Goal: Task Accomplishment & Management: Complete application form

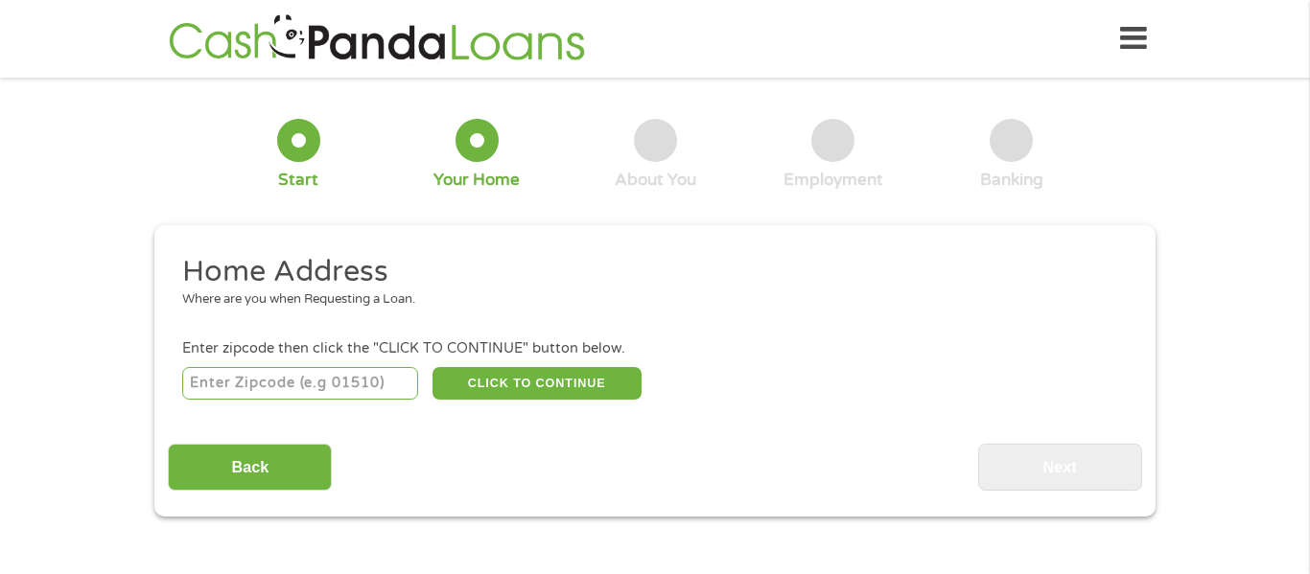
click at [363, 388] on input "number" at bounding box center [300, 383] width 237 height 33
type input "35749"
click at [552, 385] on button "CLICK TO CONTINUE" at bounding box center [536, 383] width 209 height 33
type input "35749"
type input "Harvest"
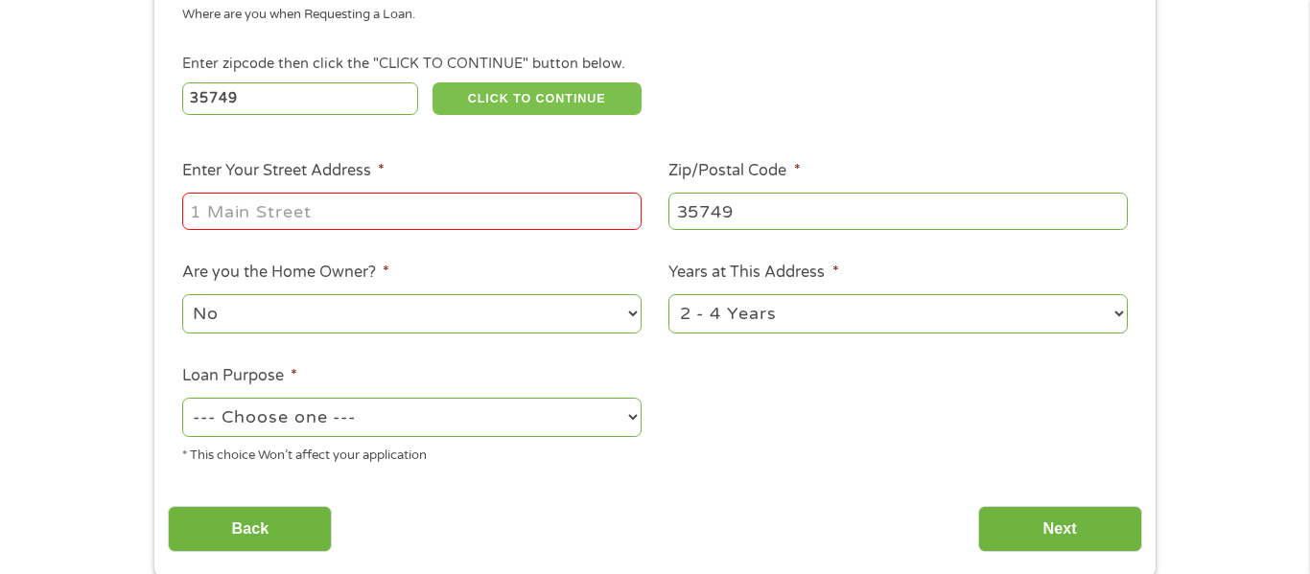
scroll to position [289, 0]
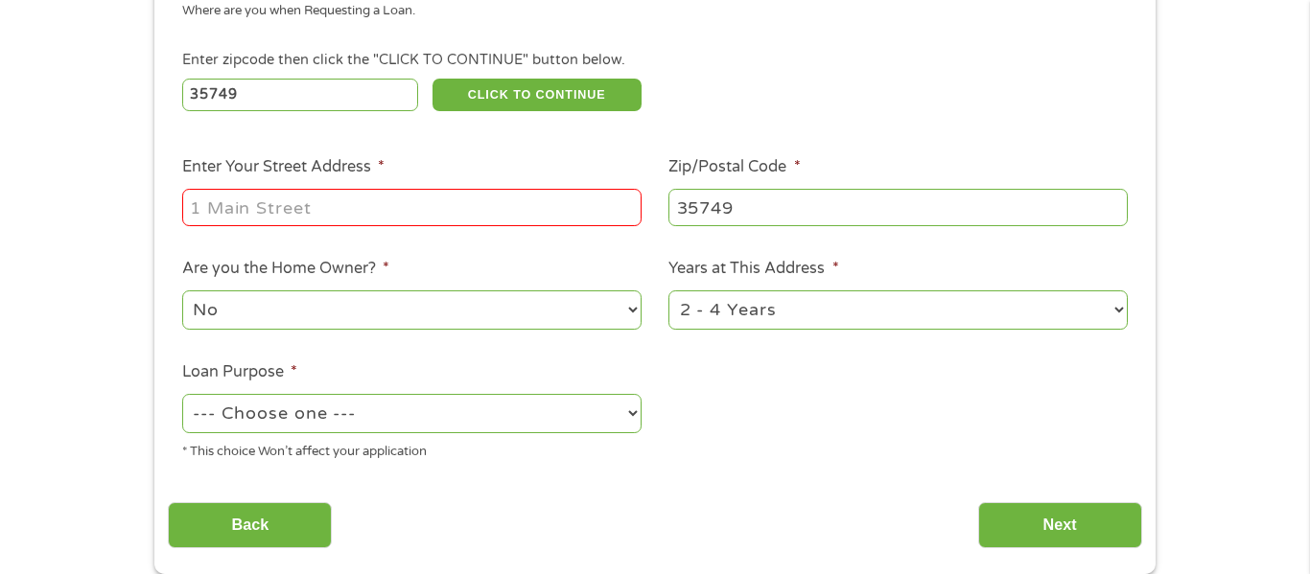
click at [407, 221] on input "Enter Your Street Address *" at bounding box center [411, 207] width 459 height 36
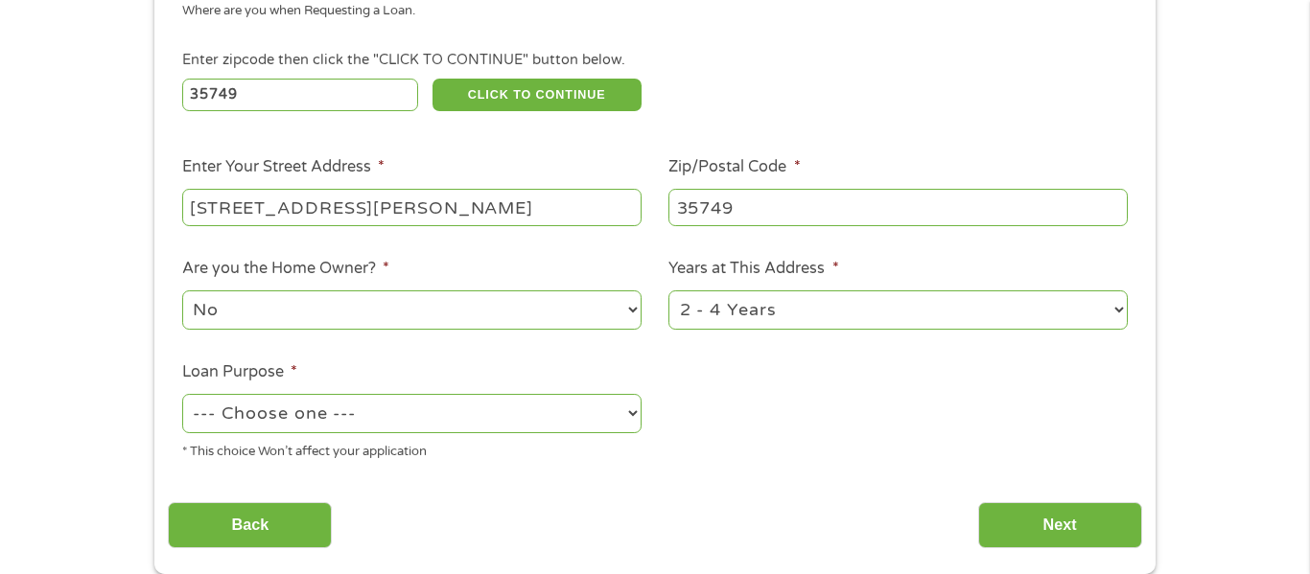
type input "[STREET_ADDRESS][PERSON_NAME]"
click at [522, 398] on select "--- Choose one --- Pay Bills Debt Consolidation Home Improvement Major Purchase…" at bounding box center [411, 413] width 459 height 39
select select "other"
click at [182, 396] on select "--- Choose one --- Pay Bills Debt Consolidation Home Improvement Major Purchase…" at bounding box center [411, 413] width 459 height 39
click at [695, 301] on select "1 Year or less 1 - 2 Years 2 - 4 Years Over 4 Years" at bounding box center [897, 309] width 459 height 39
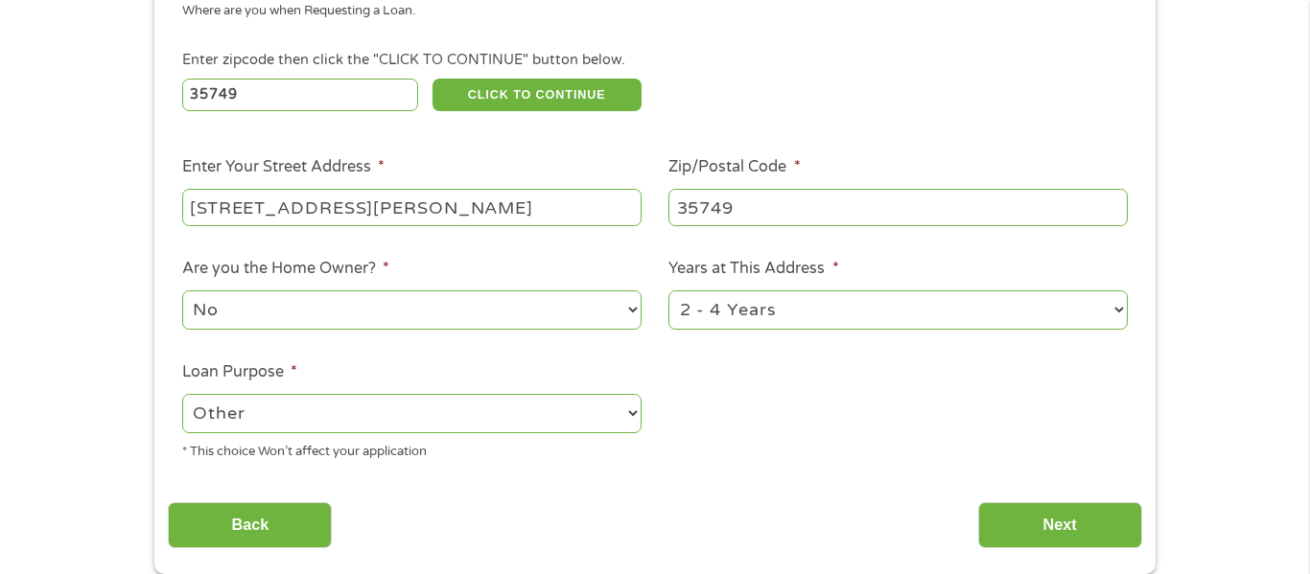
select select "60months"
click at [668, 292] on select "1 Year or less 1 - 2 Years 2 - 4 Years Over 4 Years" at bounding box center [897, 309] width 459 height 39
click at [1009, 530] on input "Next" at bounding box center [1060, 525] width 164 height 47
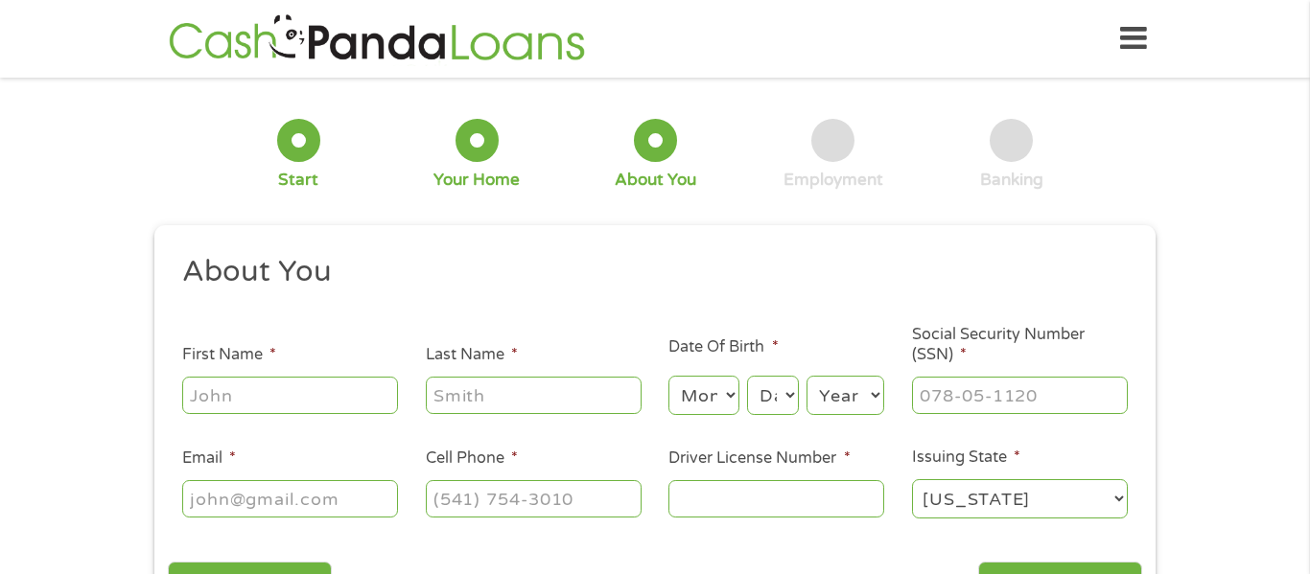
scroll to position [8, 8]
click at [264, 382] on input "First Name *" at bounding box center [290, 395] width 216 height 36
type input "Nakyia"
click at [478, 404] on input "Last Name *" at bounding box center [534, 395] width 216 height 36
type input "[PERSON_NAME]"
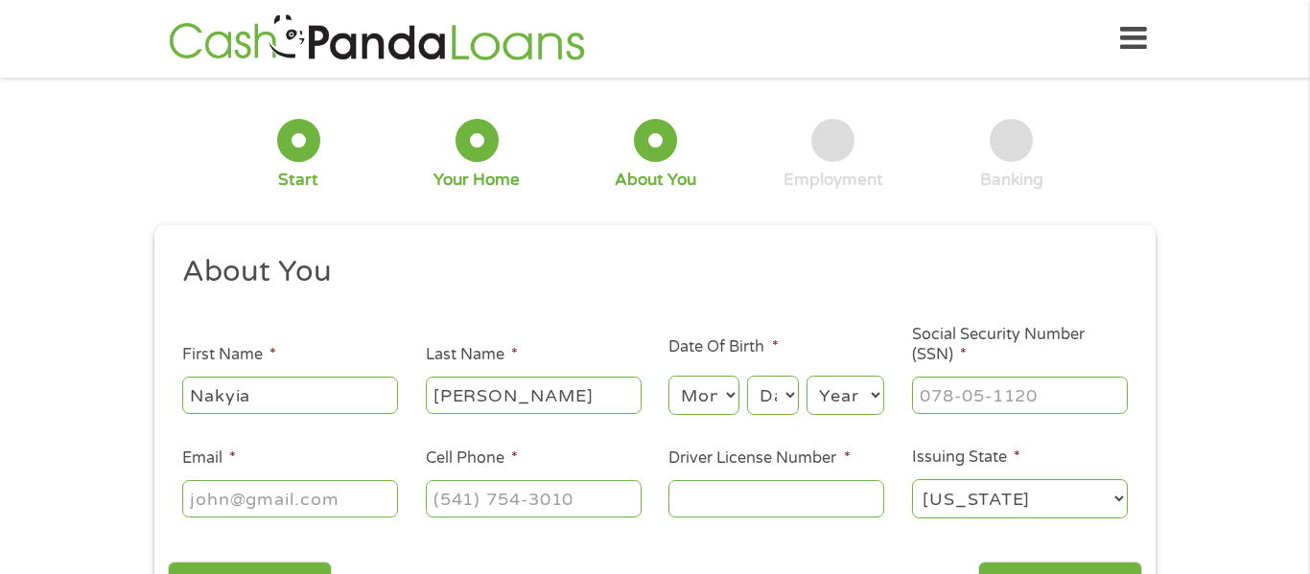
click at [702, 386] on select "Month 1 2 3 4 5 6 7 8 9 10 11 12" at bounding box center [703, 395] width 70 height 39
select select "1"
click at [668, 376] on select "Month 1 2 3 4 5 6 7 8 9 10 11 12" at bounding box center [703, 395] width 70 height 39
click at [767, 383] on select "Day 1 2 3 4 5 6 7 8 9 10 11 12 13 14 15 16 17 18 19 20 21 22 23 24 25 26 27 28 …" at bounding box center [773, 395] width 52 height 39
select select "13"
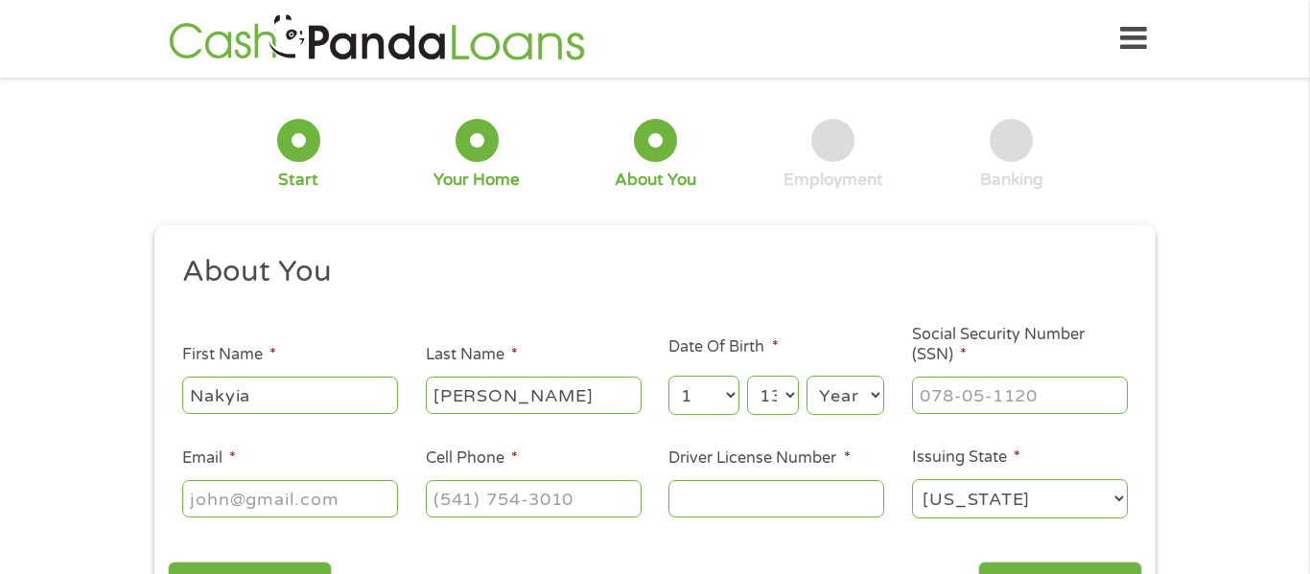
click at [747, 376] on select "Day 1 2 3 4 5 6 7 8 9 10 11 12 13 14 15 16 17 18 19 20 21 22 23 24 25 26 27 28 …" at bounding box center [773, 395] width 52 height 39
click at [823, 383] on select "Year [DATE] 2006 2005 2004 2003 2002 2001 2000 1999 1998 1997 1996 1995 1994 19…" at bounding box center [845, 395] width 78 height 39
select select "2003"
click at [806, 376] on select "Year [DATE] 2006 2005 2004 2003 2002 2001 2000 1999 1998 1997 1996 1995 1994 19…" at bounding box center [845, 395] width 78 height 39
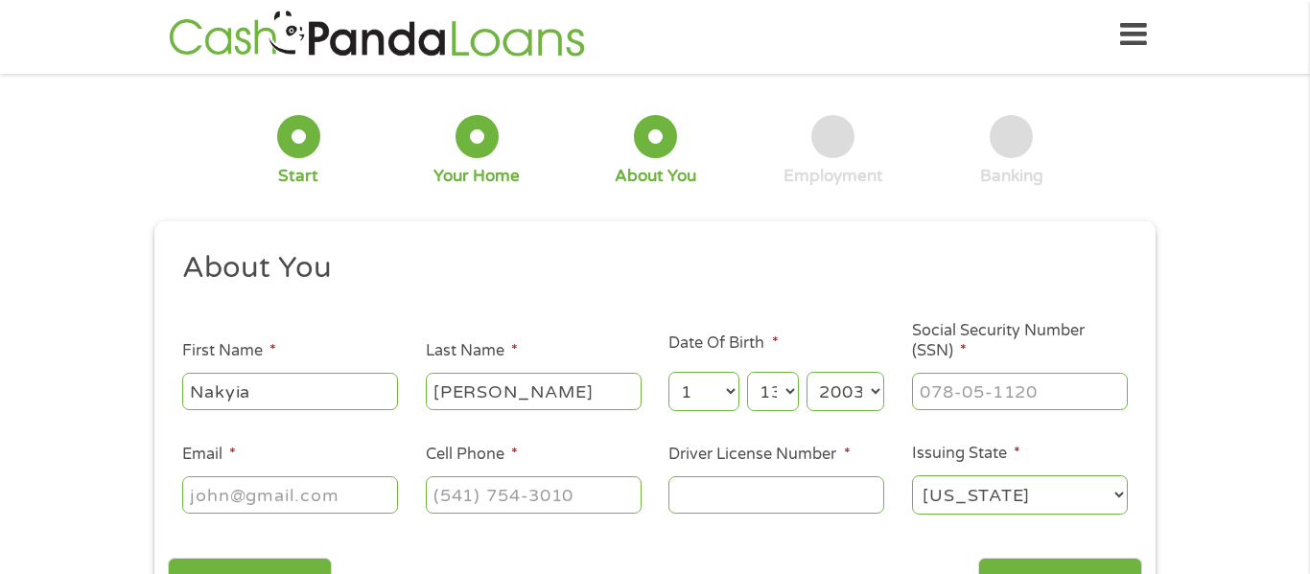
scroll to position [1, 0]
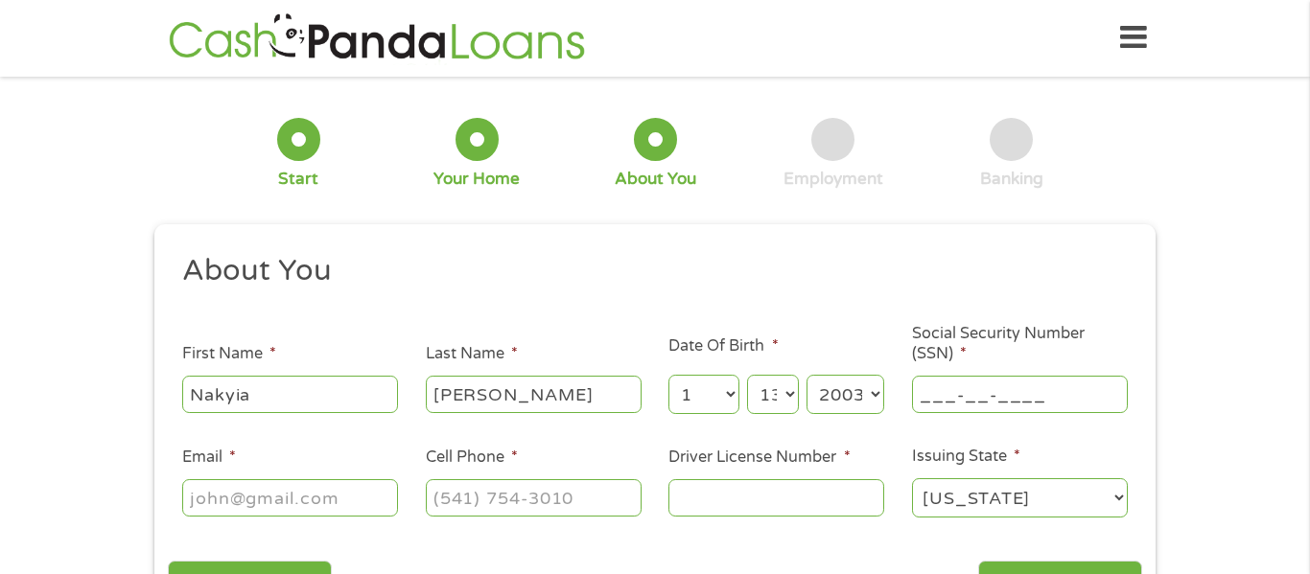
click at [1026, 409] on input "___-__-____" at bounding box center [1020, 394] width 216 height 36
type input "420-55-4612"
click at [391, 488] on input "Email *" at bounding box center [290, 497] width 216 height 36
type input "[EMAIL_ADDRESS][DOMAIN_NAME]"
type input "[PHONE_NUMBER]"
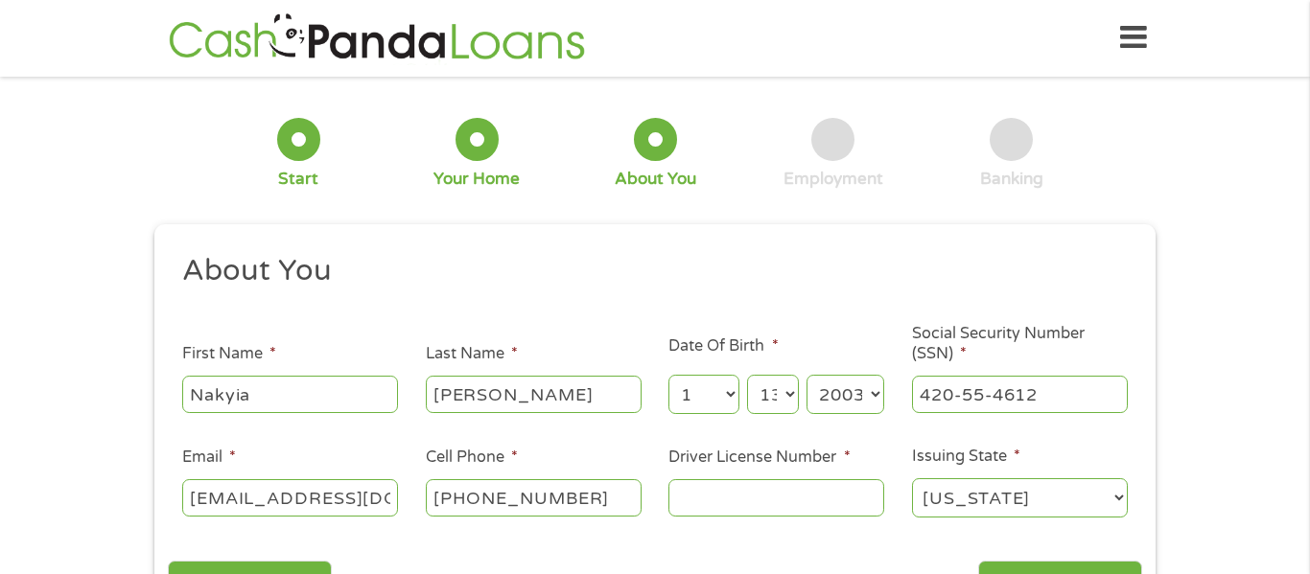
click at [707, 511] on input "Driver License Number *" at bounding box center [776, 497] width 216 height 36
type input "9931893"
drag, startPoint x: 1309, startPoint y: 92, endPoint x: 1309, endPoint y: 135, distance: 43.1
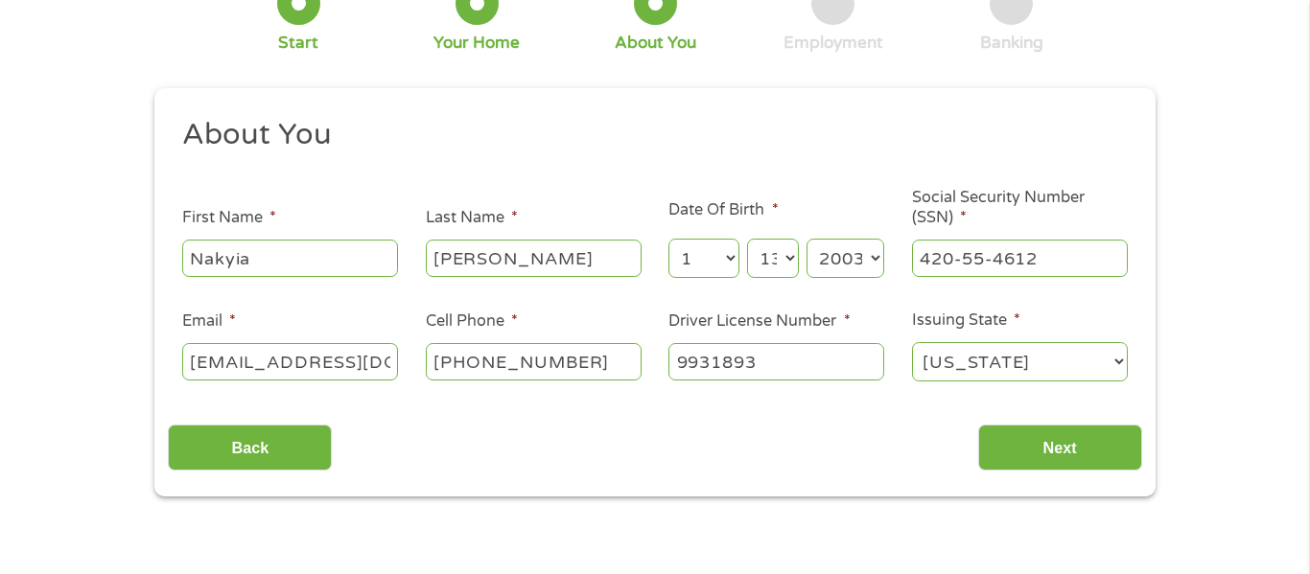
scroll to position [141, 0]
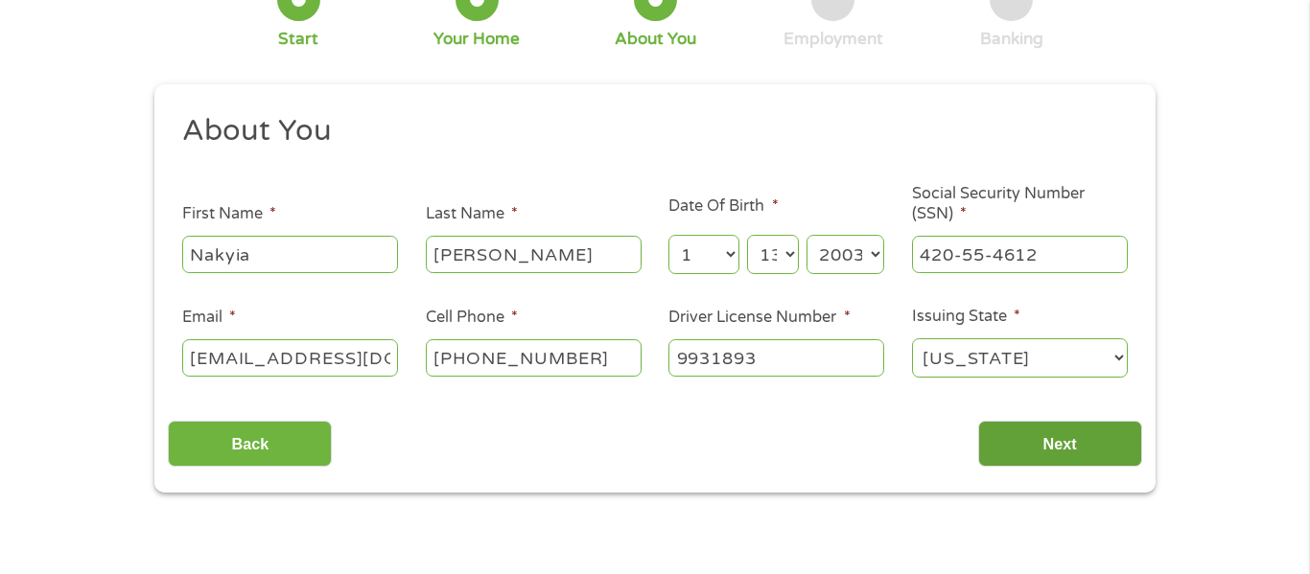
click at [1083, 457] on input "Next" at bounding box center [1060, 444] width 164 height 47
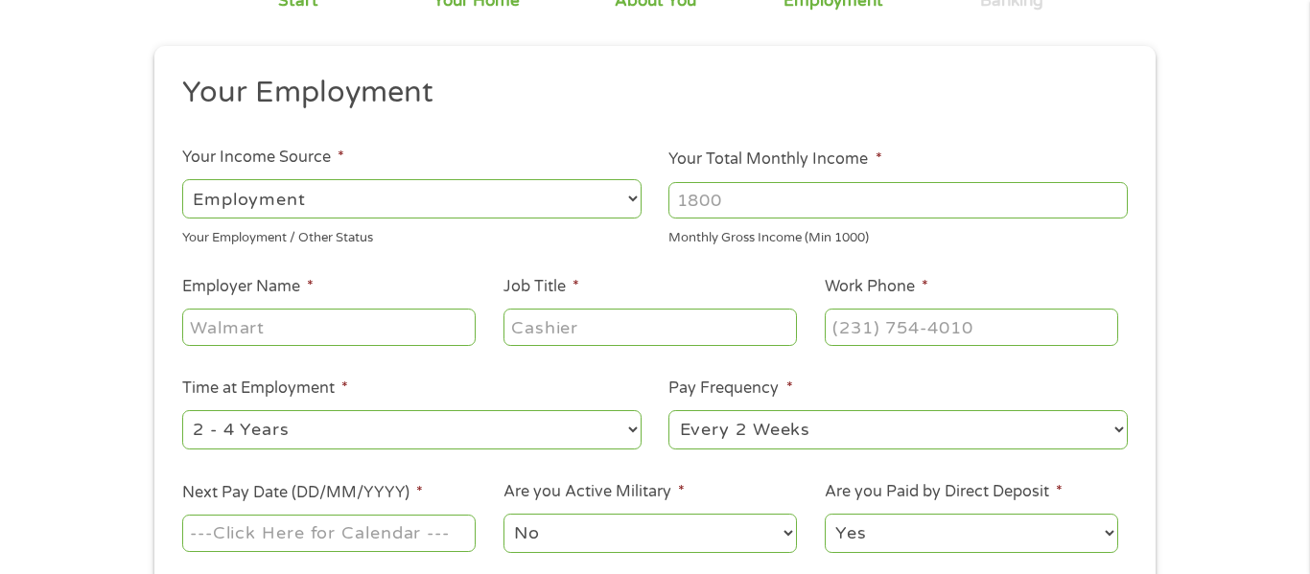
scroll to position [196, 0]
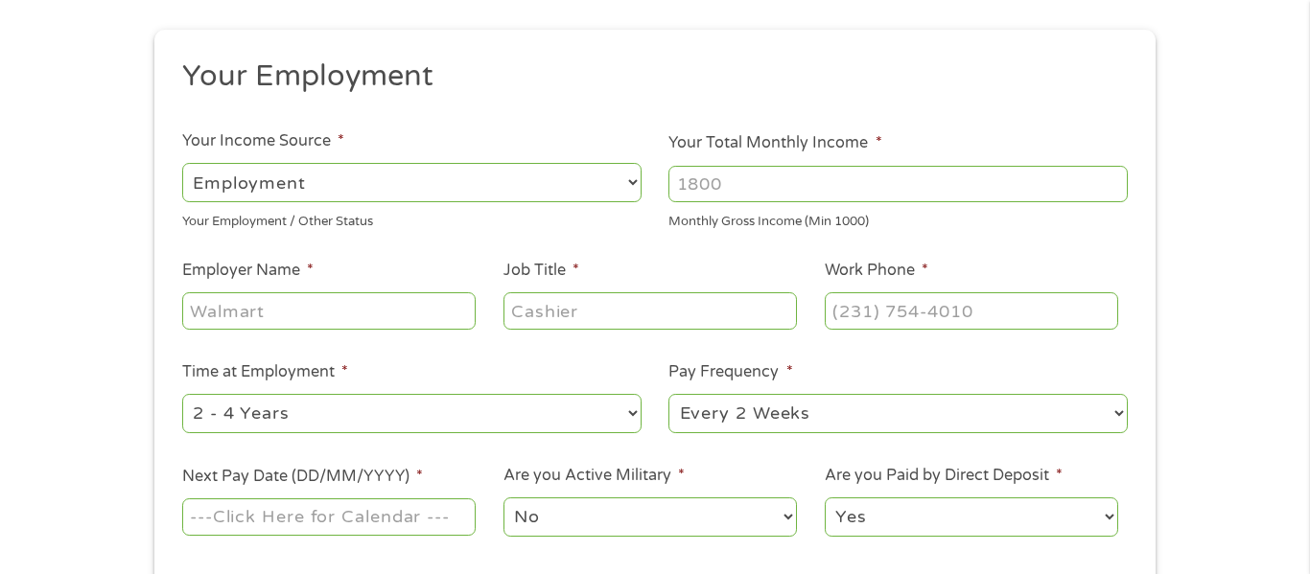
click at [400, 307] on input "Employer Name *" at bounding box center [328, 310] width 293 height 36
click at [376, 160] on div "--- Choose one --- Employment [DEMOGRAPHIC_DATA] Benefits" at bounding box center [411, 183] width 459 height 46
click at [384, 177] on select "--- Choose one --- Employment [DEMOGRAPHIC_DATA] Benefits" at bounding box center [411, 182] width 459 height 39
click at [182, 163] on select "--- Choose one --- Employment [DEMOGRAPHIC_DATA] Benefits" at bounding box center [411, 182] width 459 height 39
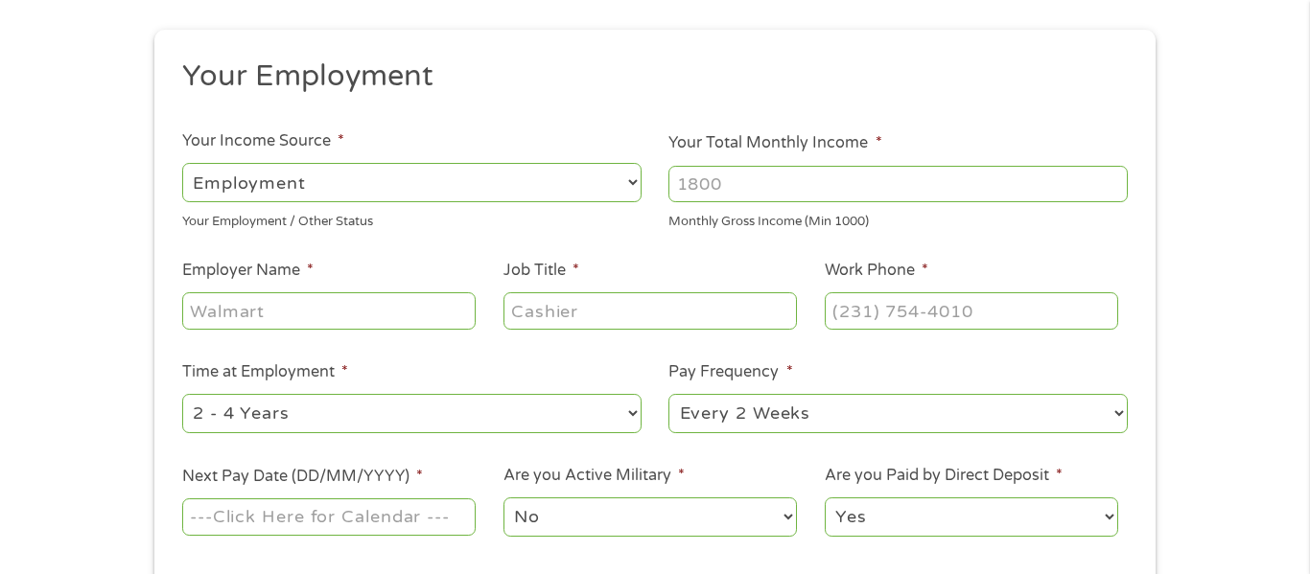
click at [603, 191] on select "--- Choose one --- Employment [DEMOGRAPHIC_DATA] Benefits" at bounding box center [411, 182] width 459 height 39
click at [732, 183] on input "Your Total Monthly Income *" at bounding box center [897, 184] width 459 height 36
type input "2000"
click at [367, 318] on input "Employer Name *" at bounding box center [328, 310] width 293 height 36
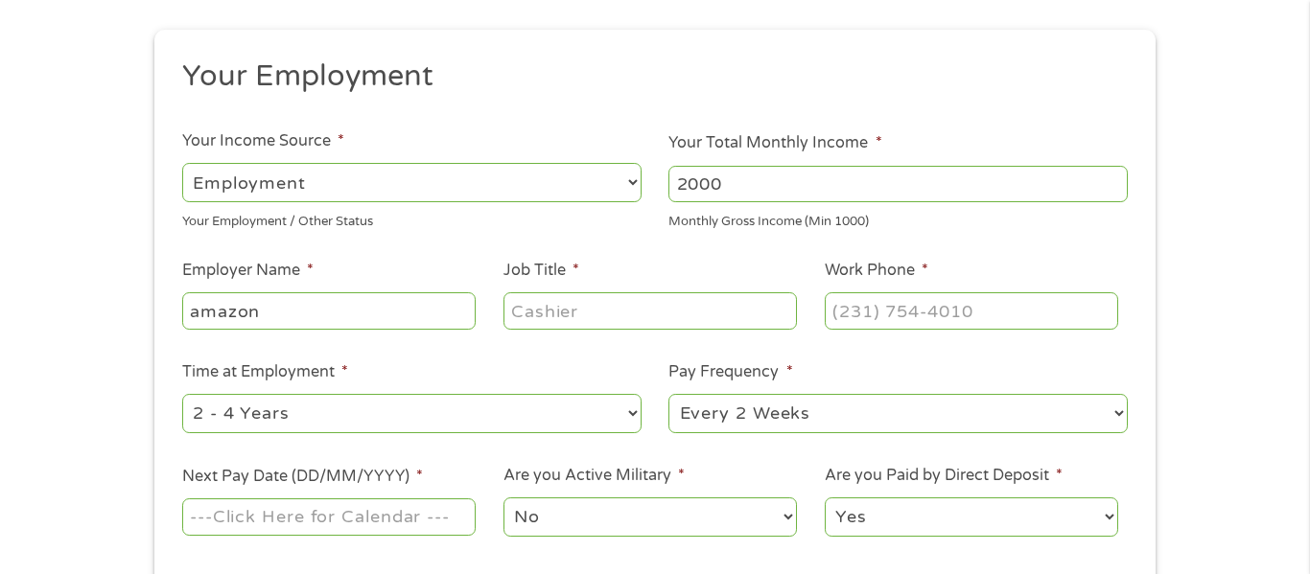
type input "amazon"
type input "fulfillment"
click at [878, 313] on input "(___) ___-____" at bounding box center [970, 310] width 293 height 36
type input "(000) 000-0000"
click at [584, 425] on select "--- Choose one --- 1 Year or less 1 - 2 Years 2 - 4 Years Over 4 Years" at bounding box center [411, 413] width 459 height 39
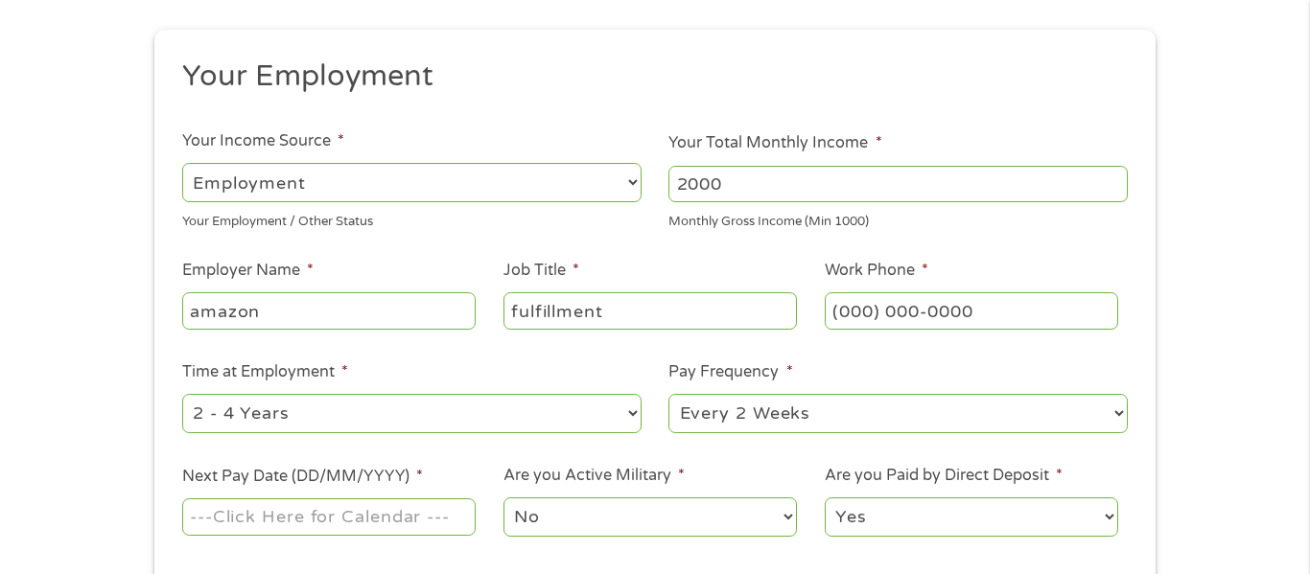
select select "24months"
click at [182, 394] on select "--- Choose one --- 1 Year or less 1 - 2 Years 2 - 4 Years Over 4 Years" at bounding box center [411, 413] width 459 height 39
click at [724, 424] on select "--- Choose one --- Every 2 Weeks Every Week Monthly Semi-Monthly" at bounding box center [897, 413] width 459 height 39
select select "weekly"
click at [668, 394] on select "--- Choose one --- Every 2 Weeks Every Week Monthly Semi-Monthly" at bounding box center [897, 413] width 459 height 39
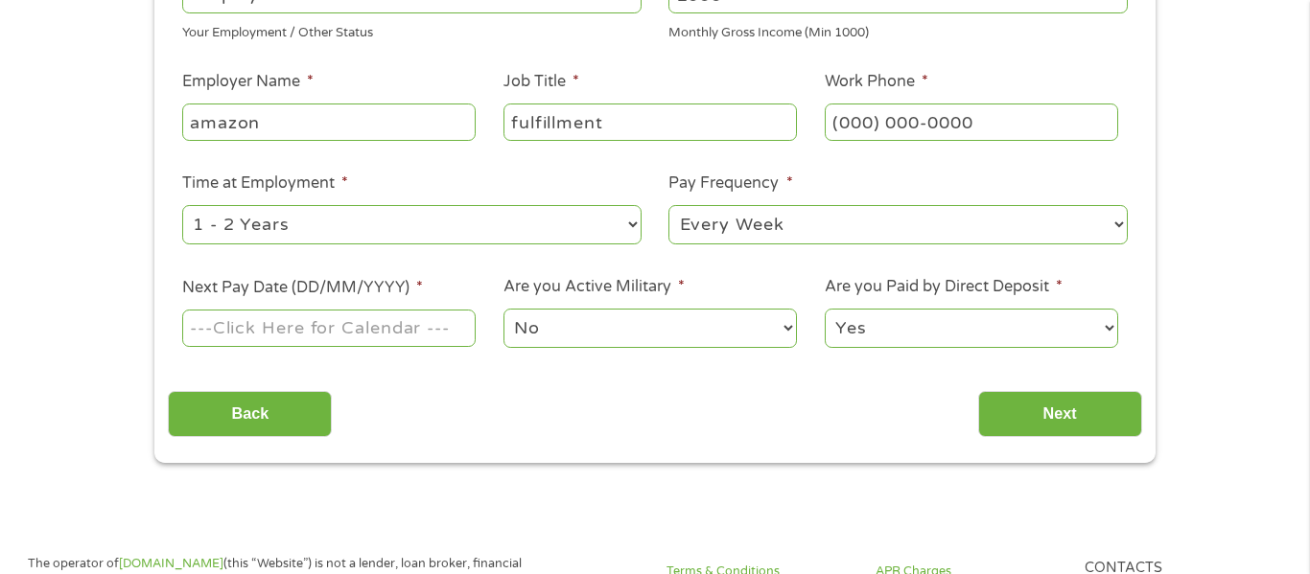
scroll to position [388, 0]
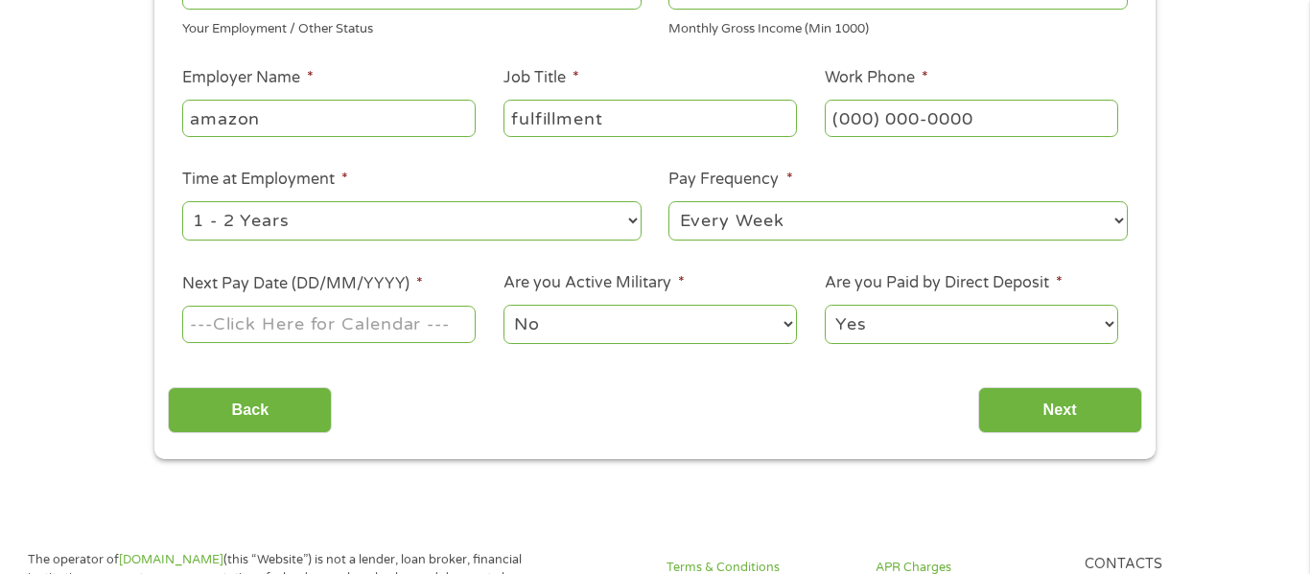
click at [450, 332] on input "Next Pay Date (DD/MM/YYYY) *" at bounding box center [328, 324] width 293 height 36
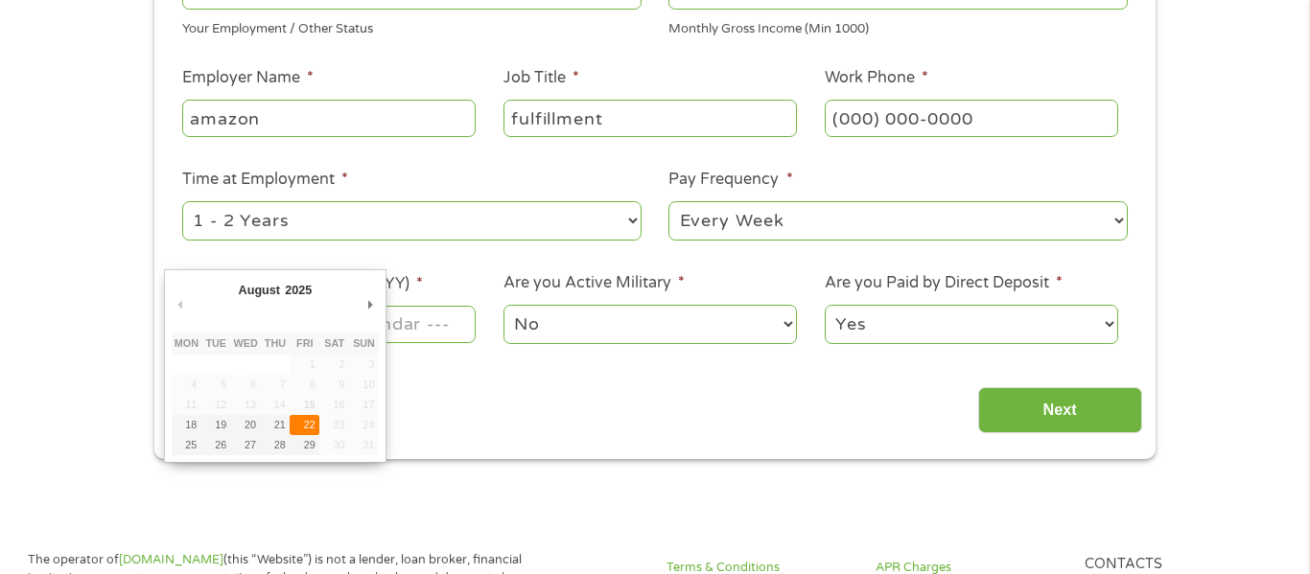
type input "[DATE]"
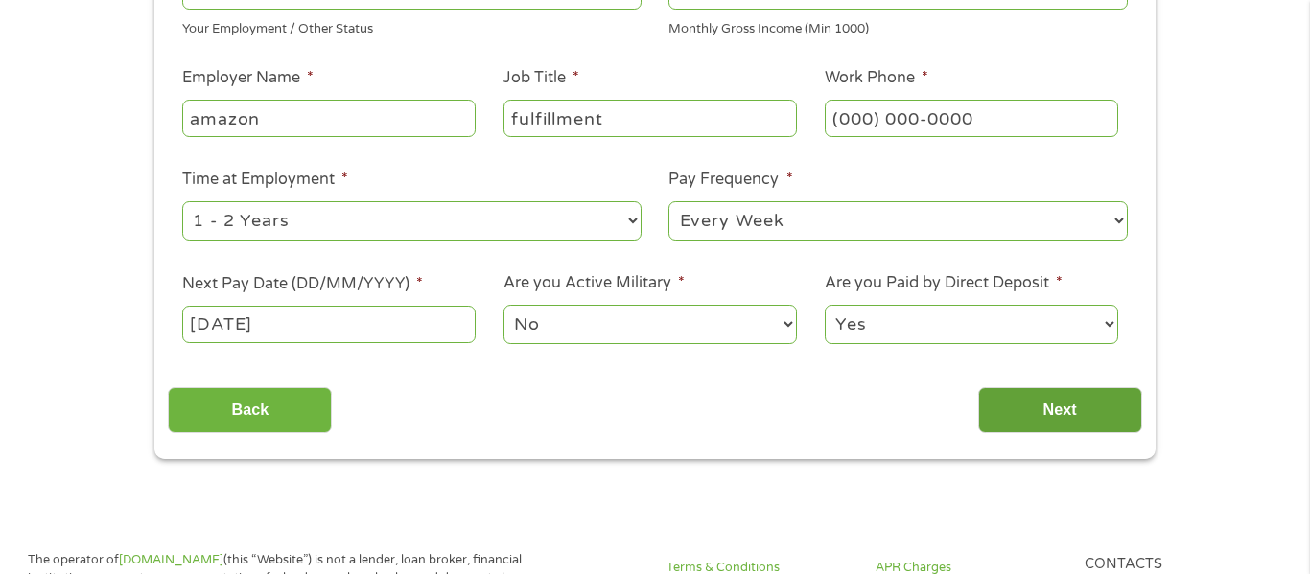
click at [1025, 409] on input "Next" at bounding box center [1060, 410] width 164 height 47
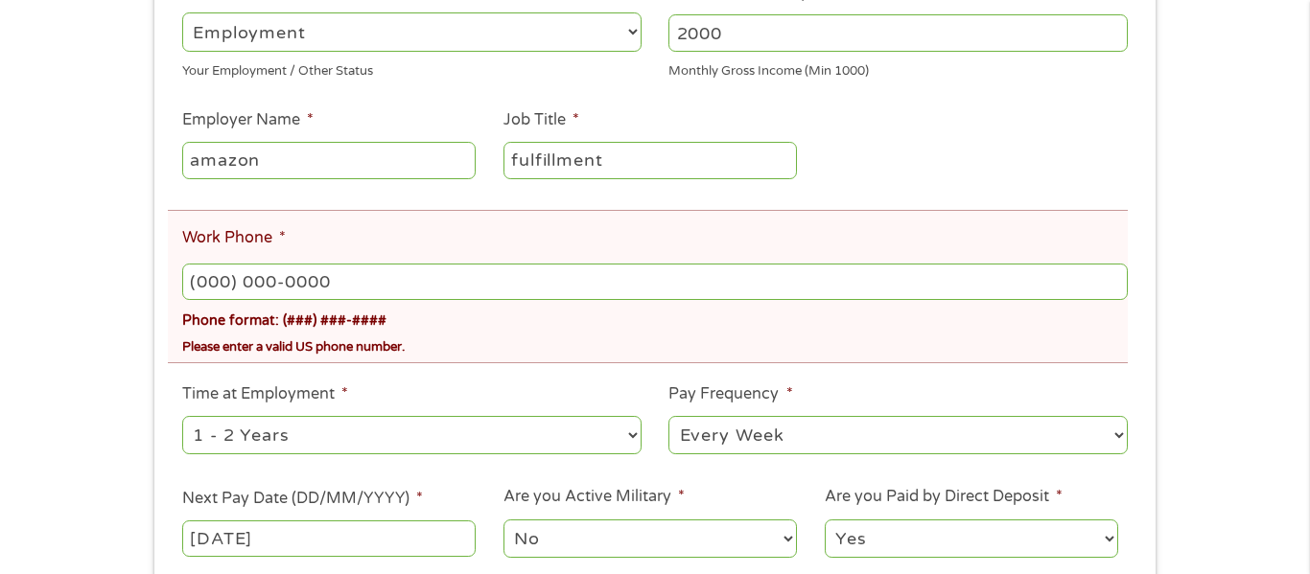
scroll to position [423, 0]
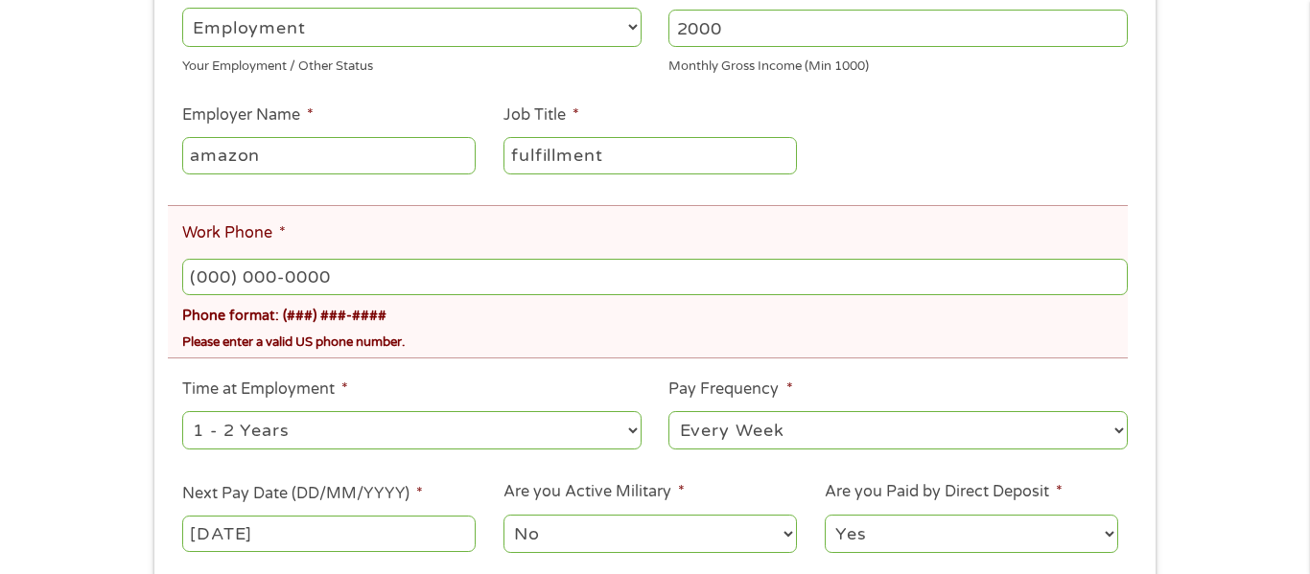
click at [872, 291] on input "(000) 000-0000" at bounding box center [654, 277] width 945 height 36
type input "[PHONE_NUMBER]"
click at [1309, 168] on div "There was a problem with your submission. Please review the fields below. 1 Sta…" at bounding box center [655, 168] width 1310 height 1000
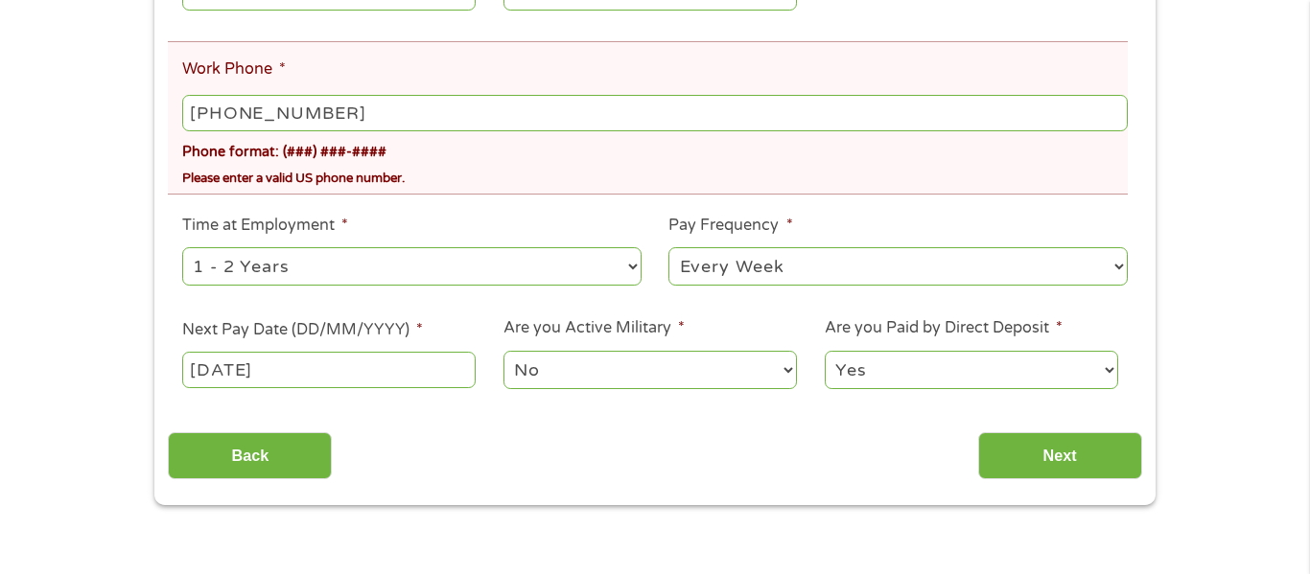
scroll to position [605, 0]
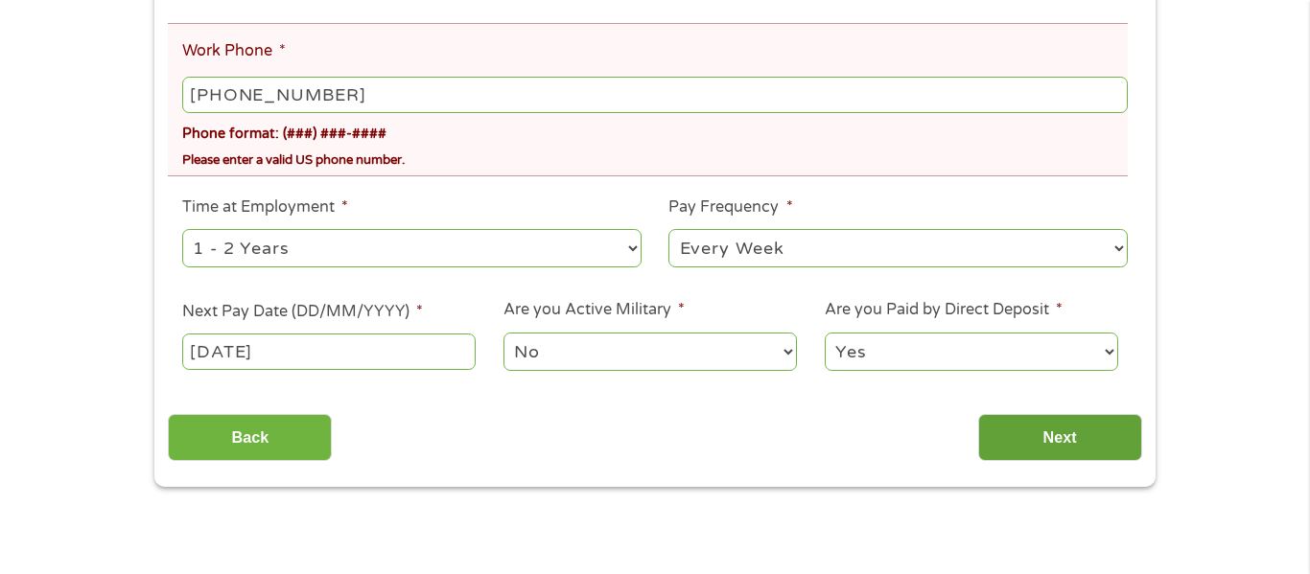
click at [1073, 432] on input "Next" at bounding box center [1060, 437] width 164 height 47
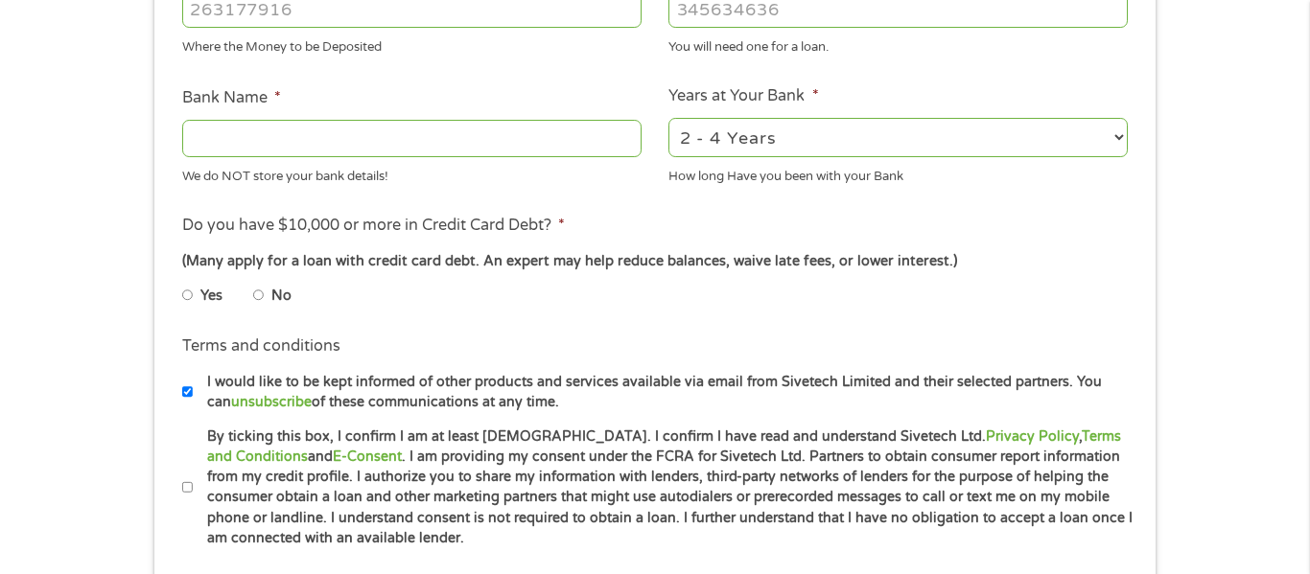
scroll to position [663, 0]
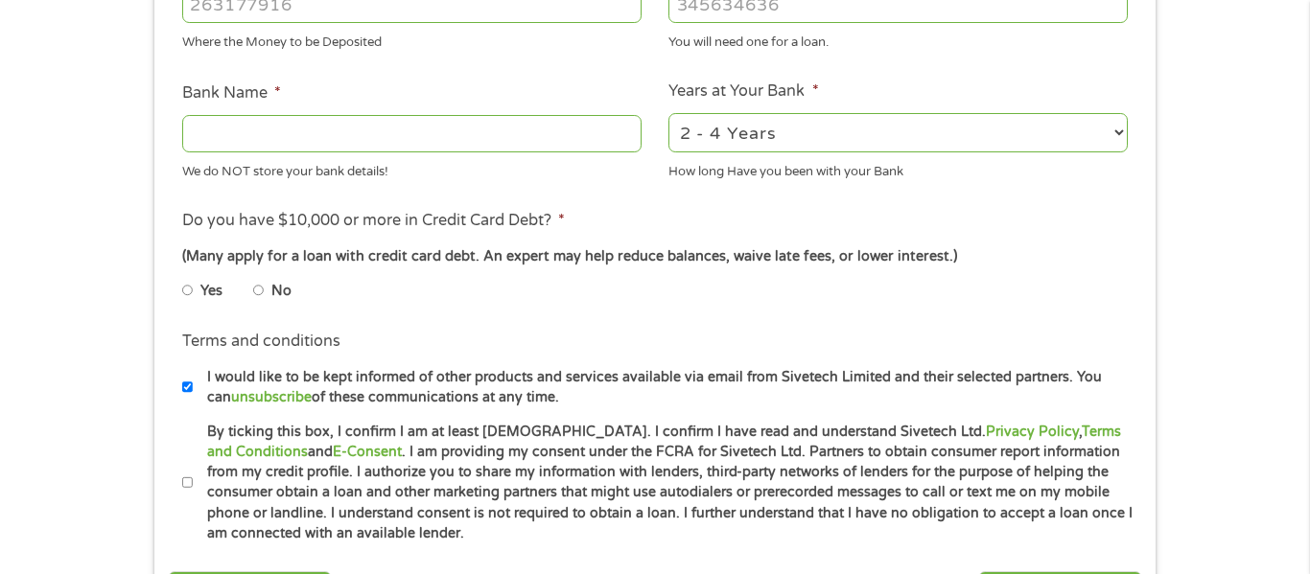
click at [189, 493] on input "By ticking this box, I confirm I am at least [DEMOGRAPHIC_DATA]. I confirm I ha…" at bounding box center [188, 483] width 12 height 31
checkbox input "true"
click at [258, 293] on input "No" at bounding box center [259, 290] width 12 height 31
radio input "true"
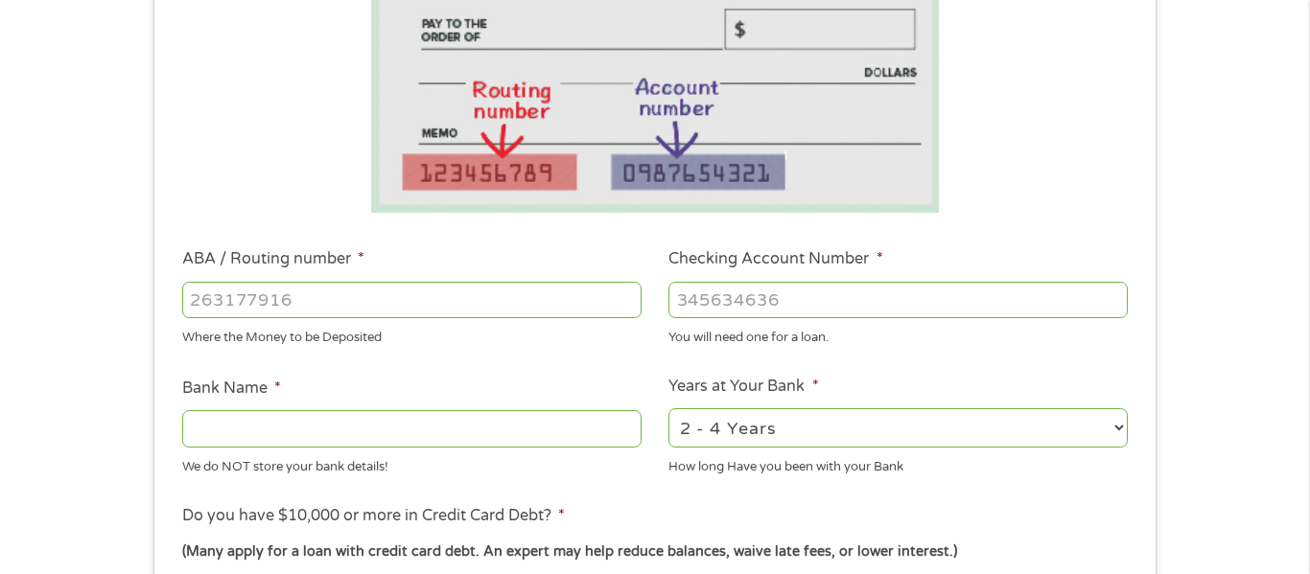
scroll to position [363, 0]
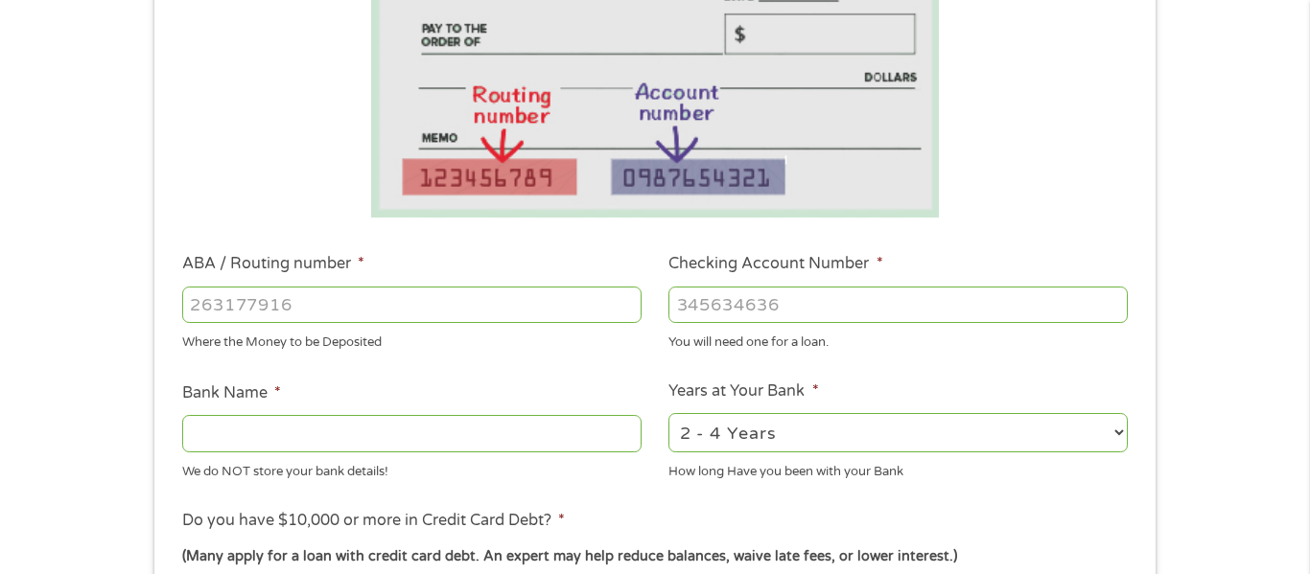
click at [711, 307] on input "Checking Account Number *" at bounding box center [897, 305] width 459 height 36
type input "259804762"
click at [572, 290] on input "ABA / Routing number *" at bounding box center [411, 305] width 459 height 36
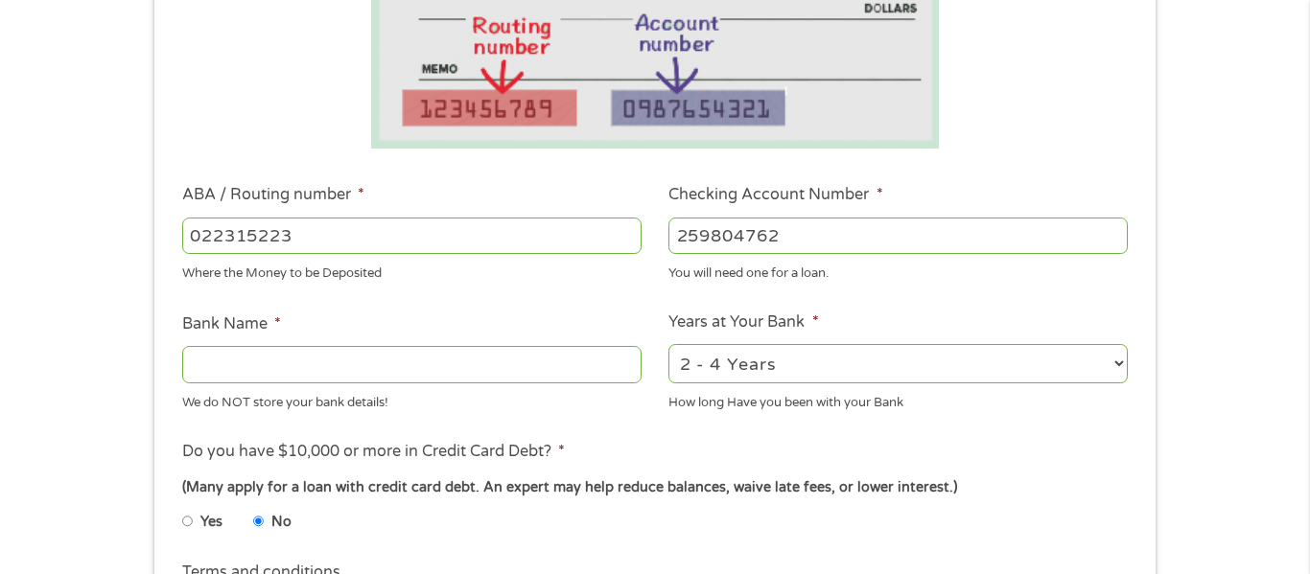
scroll to position [437, 0]
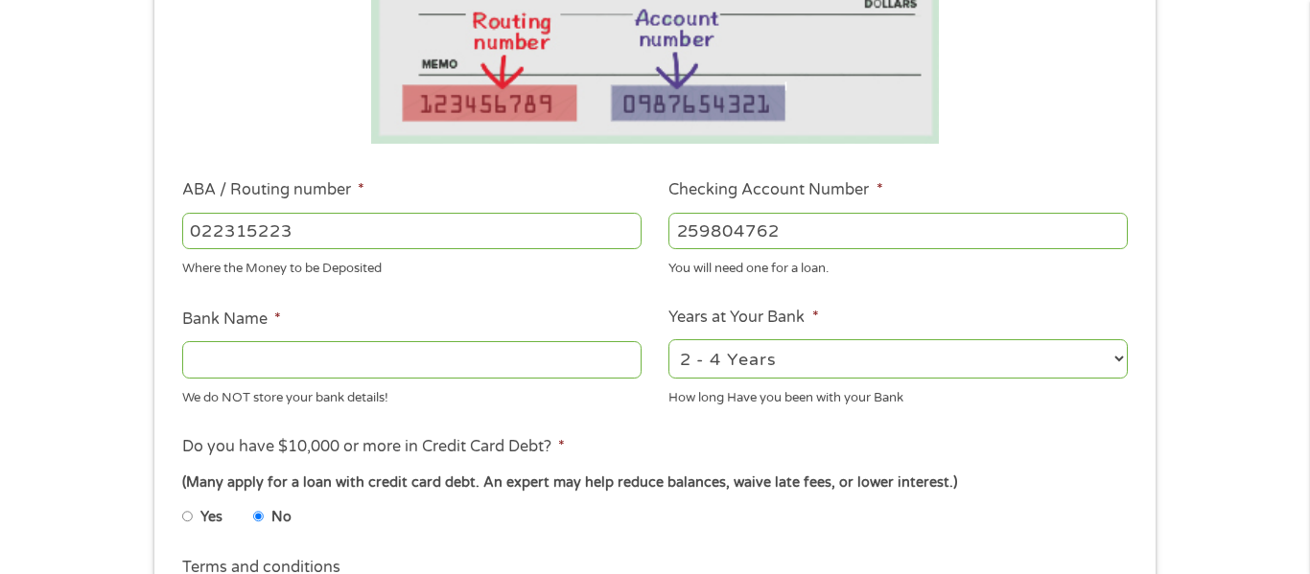
type input "022315223"
click at [603, 360] on input "Bank Name *" at bounding box center [411, 359] width 459 height 36
type input "Brightside"
click at [1019, 348] on select "2 - 4 Years 6 - 12 Months 1 - 2 Years Over 4 Years" at bounding box center [897, 358] width 459 height 39
click at [668, 339] on select "2 - 4 Years 6 - 12 Months 1 - 2 Years Over 4 Years" at bounding box center [897, 358] width 459 height 39
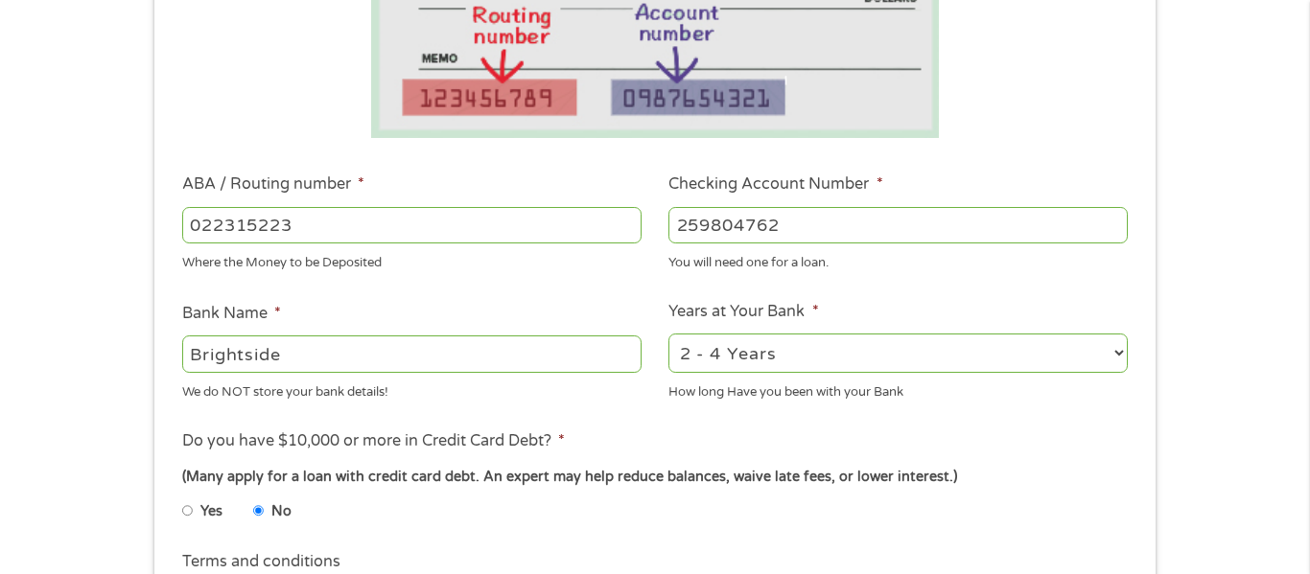
scroll to position [452, 0]
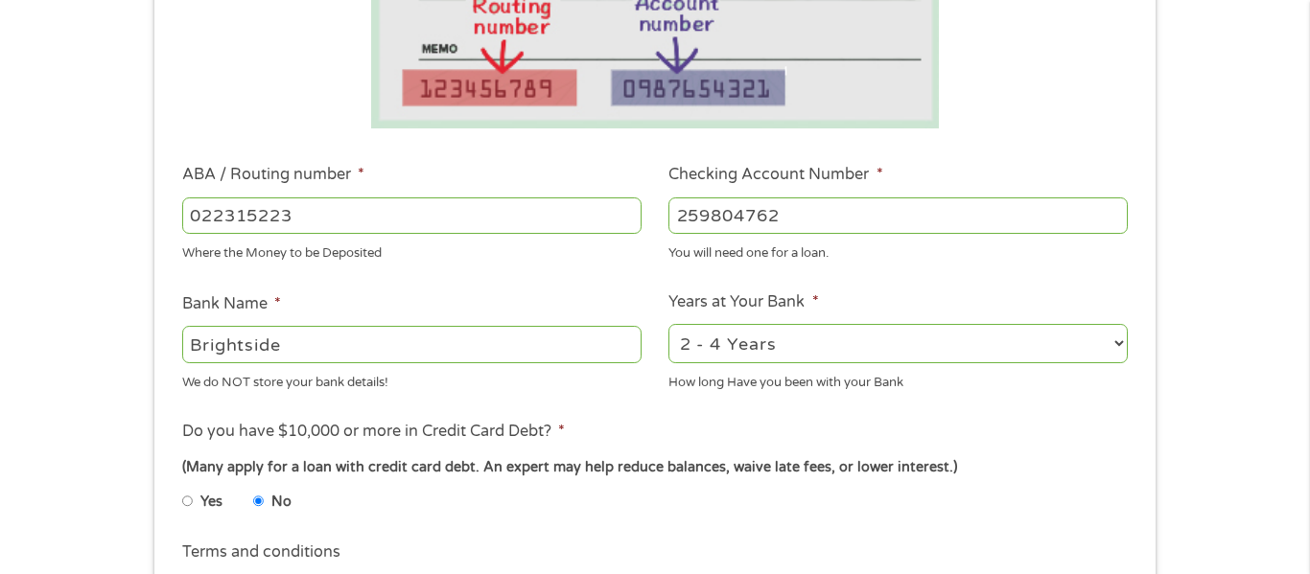
click at [1087, 347] on select "2 - 4 Years 6 - 12 Months 1 - 2 Years Over 4 Years" at bounding box center [897, 343] width 459 height 39
click at [1046, 328] on select "2 - 4 Years 6 - 12 Months 1 - 2 Years Over 4 Years" at bounding box center [897, 343] width 459 height 39
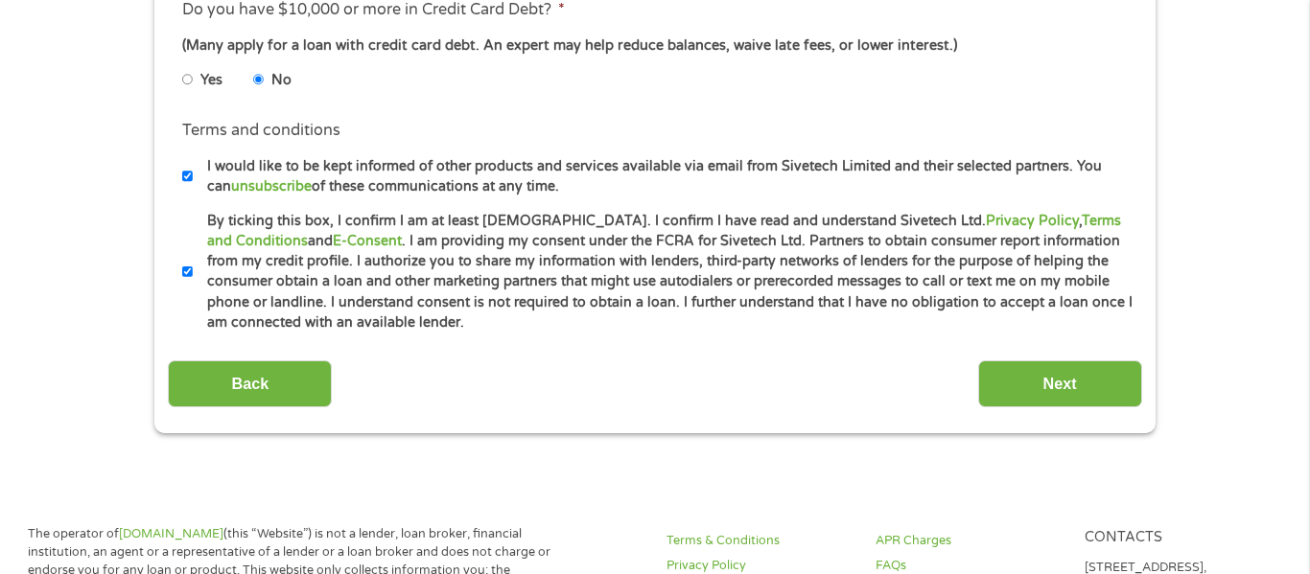
scroll to position [884, 0]
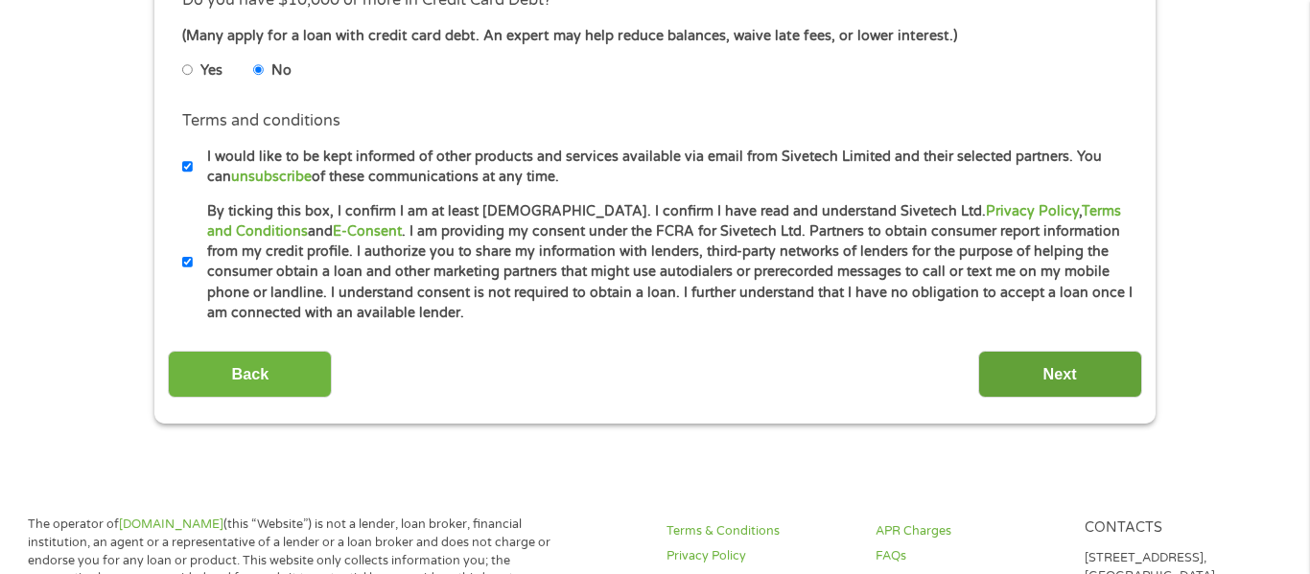
click at [1048, 365] on input "Next" at bounding box center [1060, 374] width 164 height 47
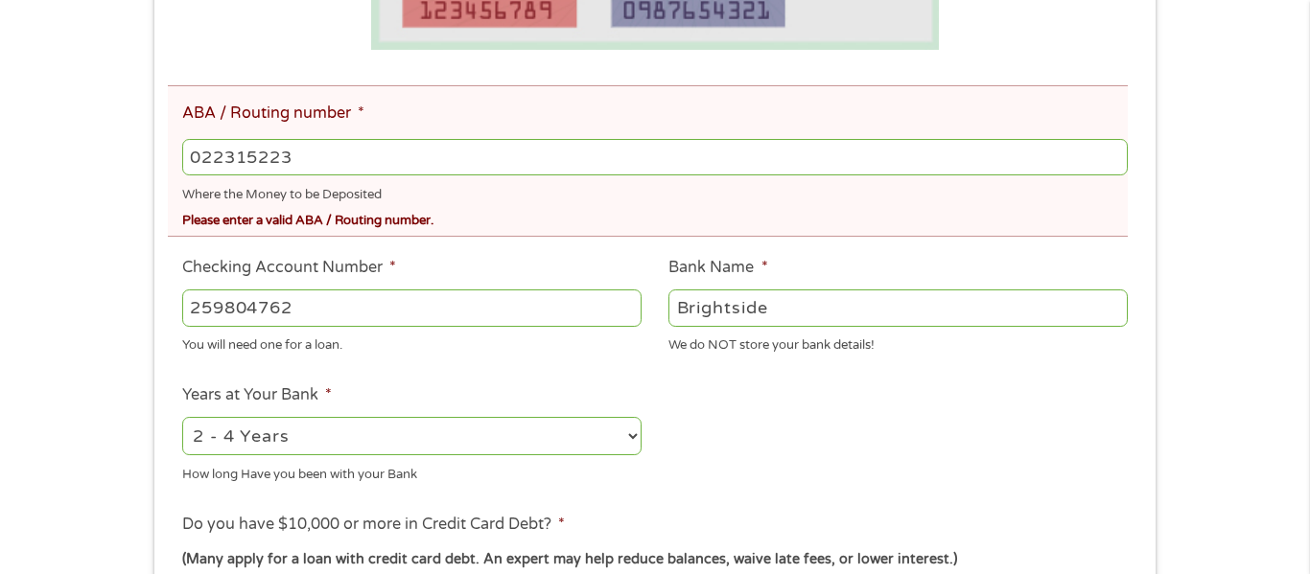
scroll to position [618, 0]
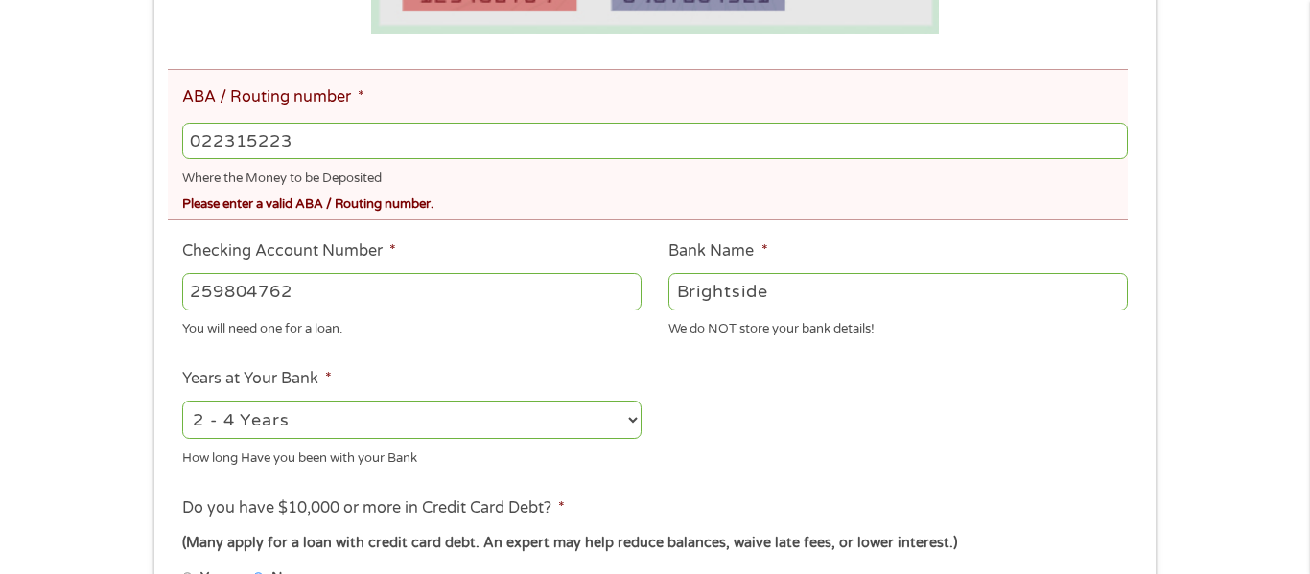
click at [361, 131] on input "022315223" at bounding box center [654, 141] width 945 height 36
type input "022315223"
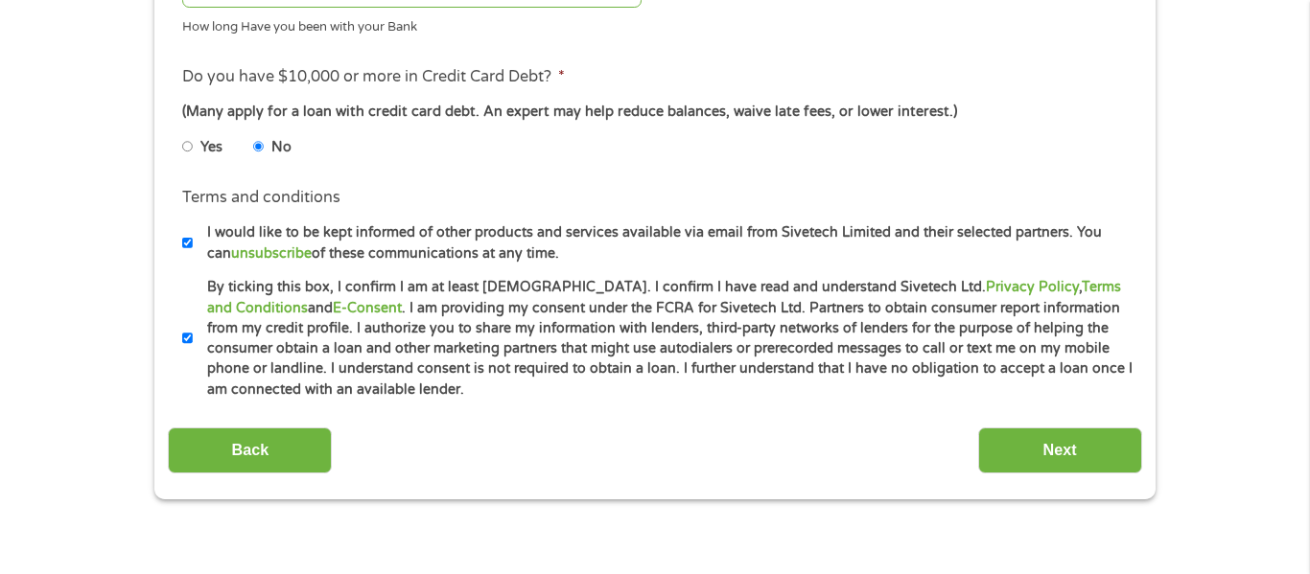
scroll to position [1066, 0]
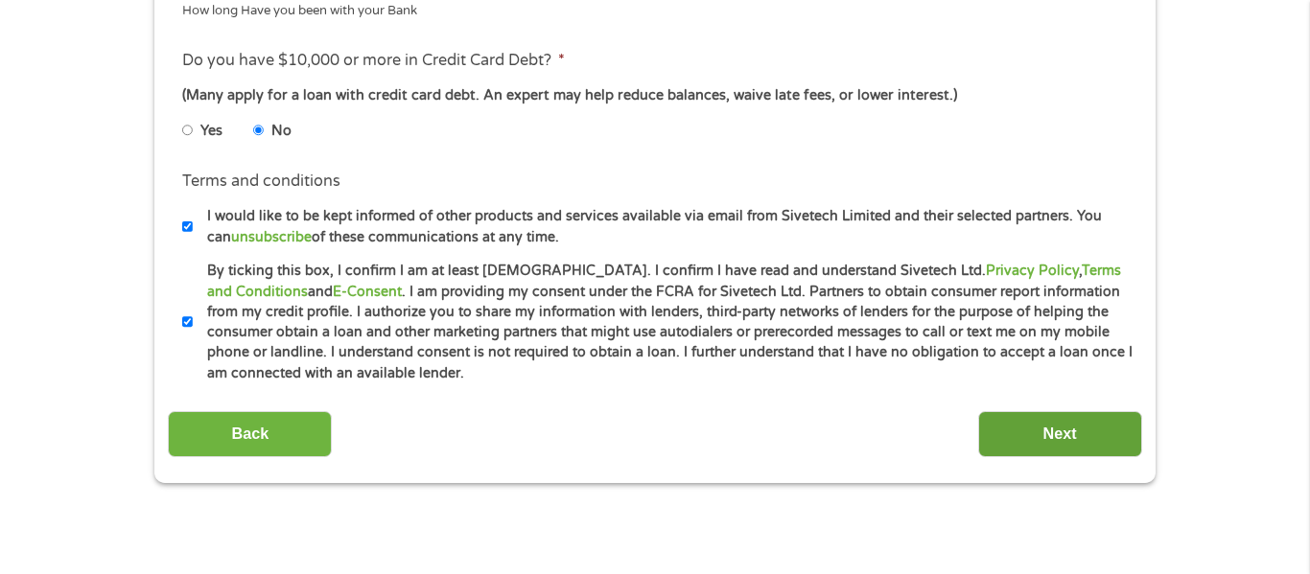
click at [1060, 432] on input "Next" at bounding box center [1060, 434] width 164 height 47
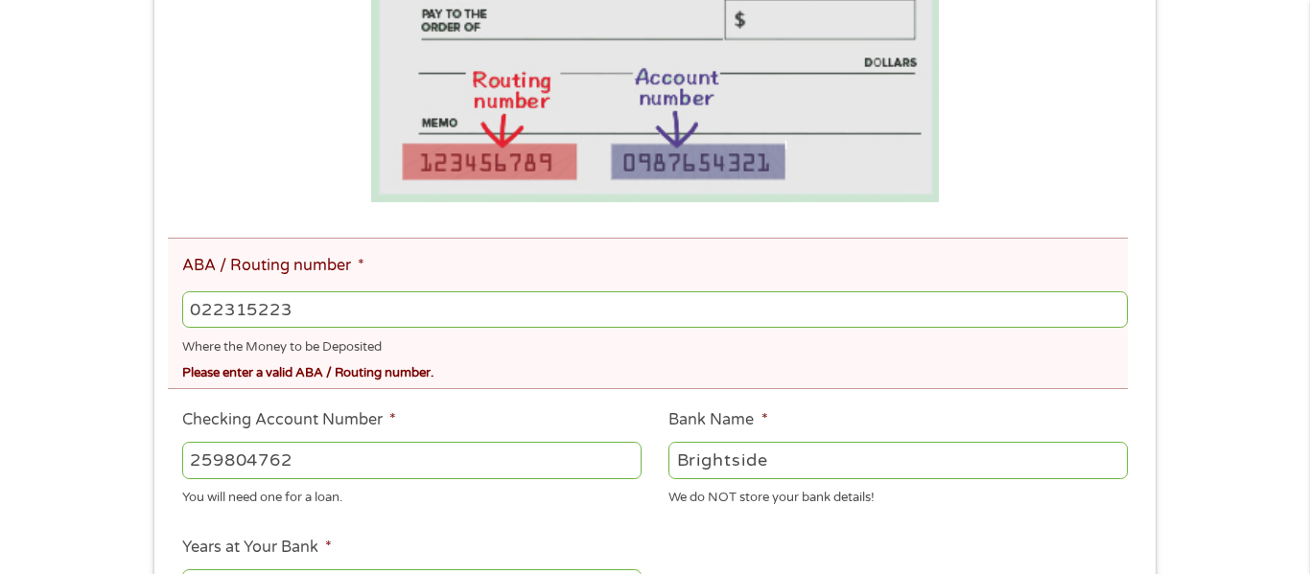
scroll to position [444, 0]
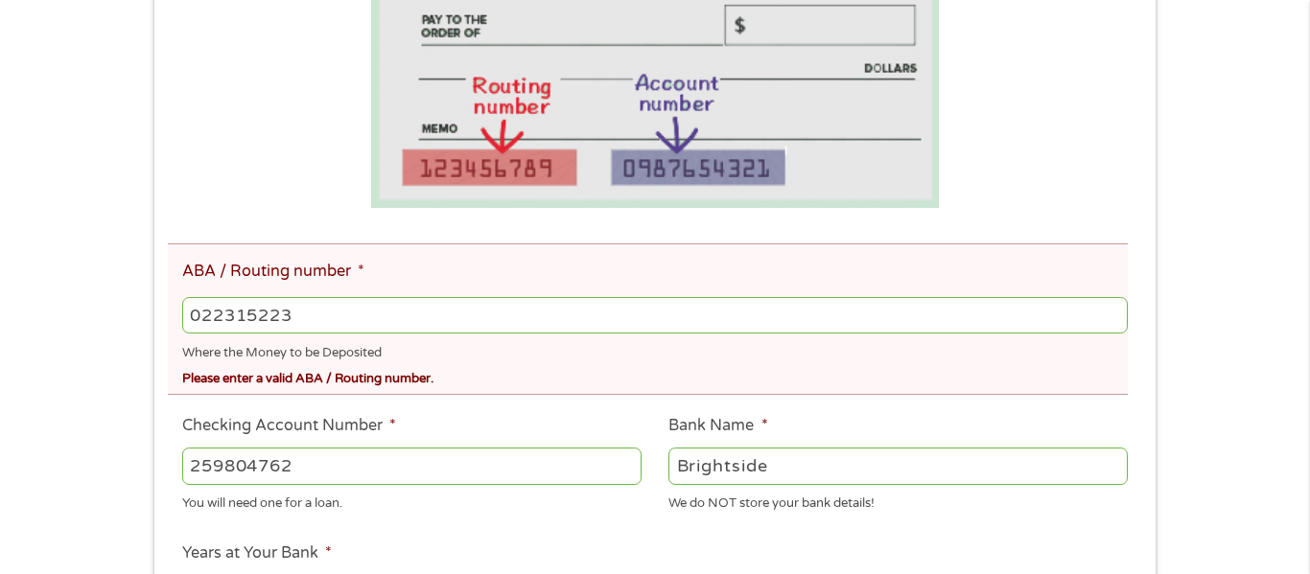
click at [621, 319] on input "022315223" at bounding box center [654, 315] width 945 height 36
type input "0"
type input "022315223"
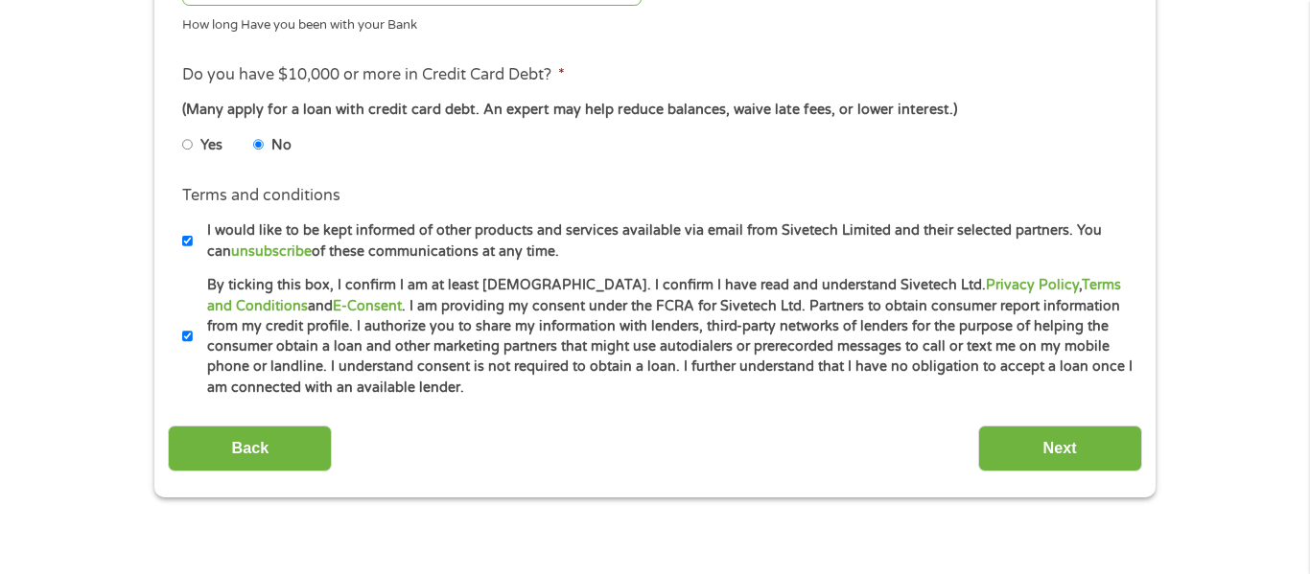
scroll to position [1073, 0]
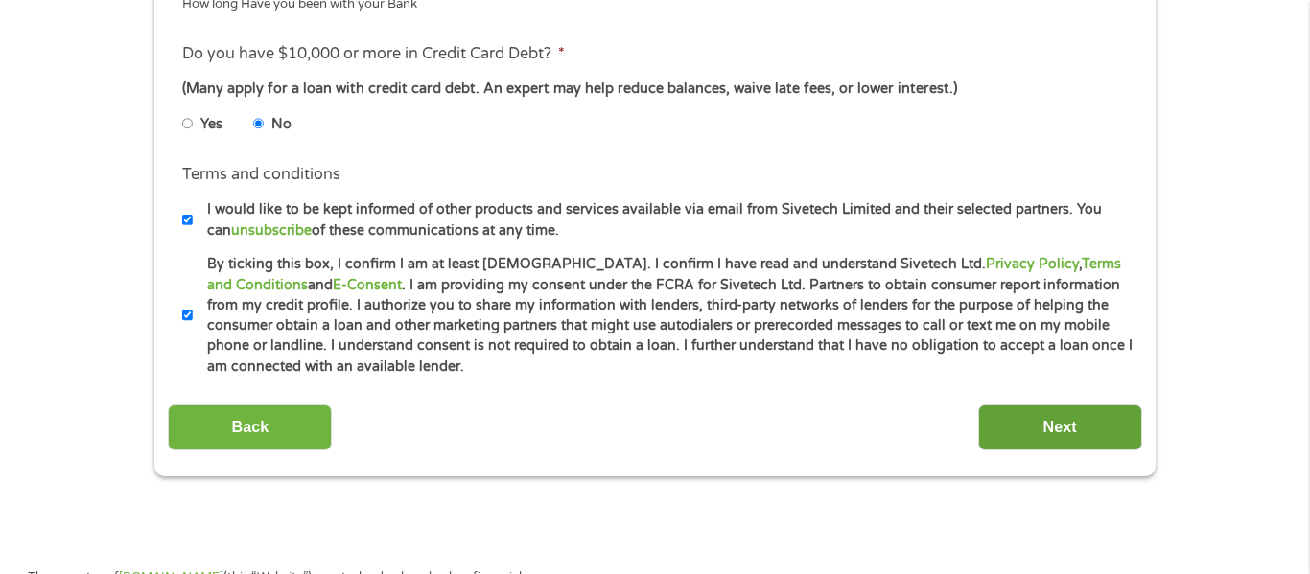
click at [1105, 440] on input "Next" at bounding box center [1060, 428] width 164 height 47
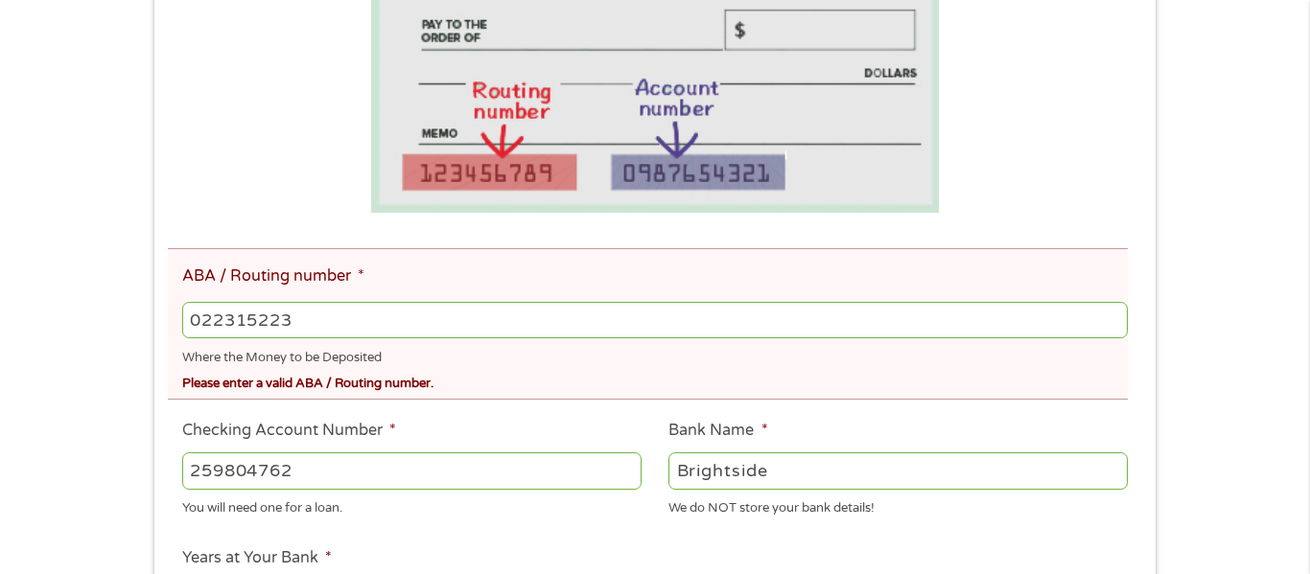
scroll to position [450, 0]
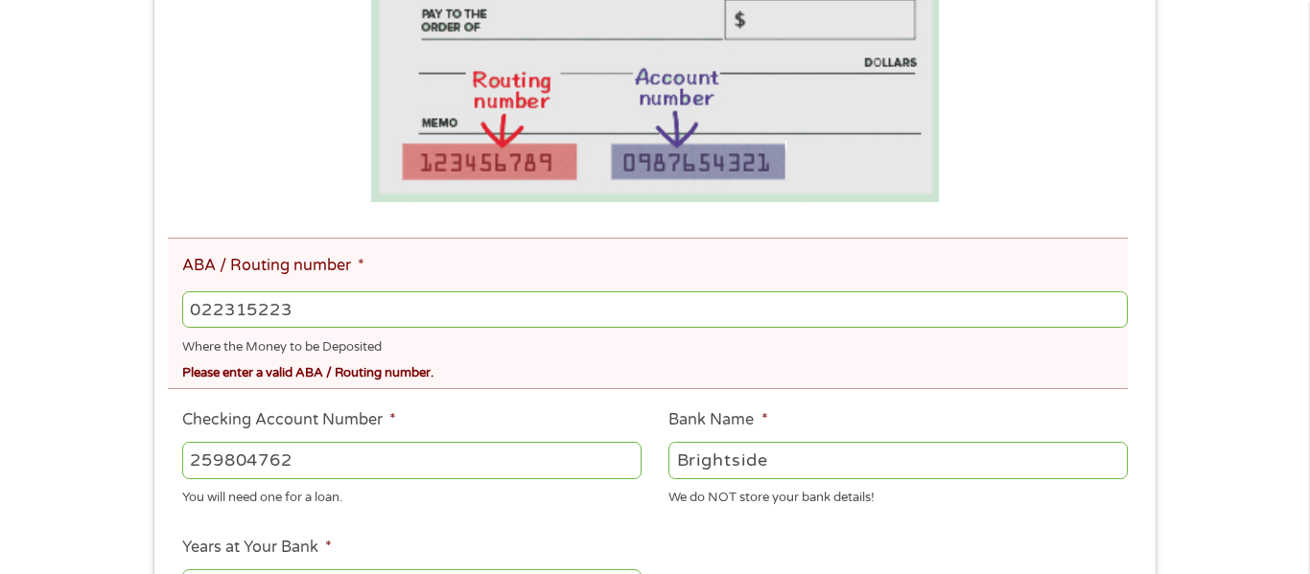
click at [939, 476] on input "Brightside" at bounding box center [897, 460] width 459 height 36
type input "B"
type input "Five Star Bank"
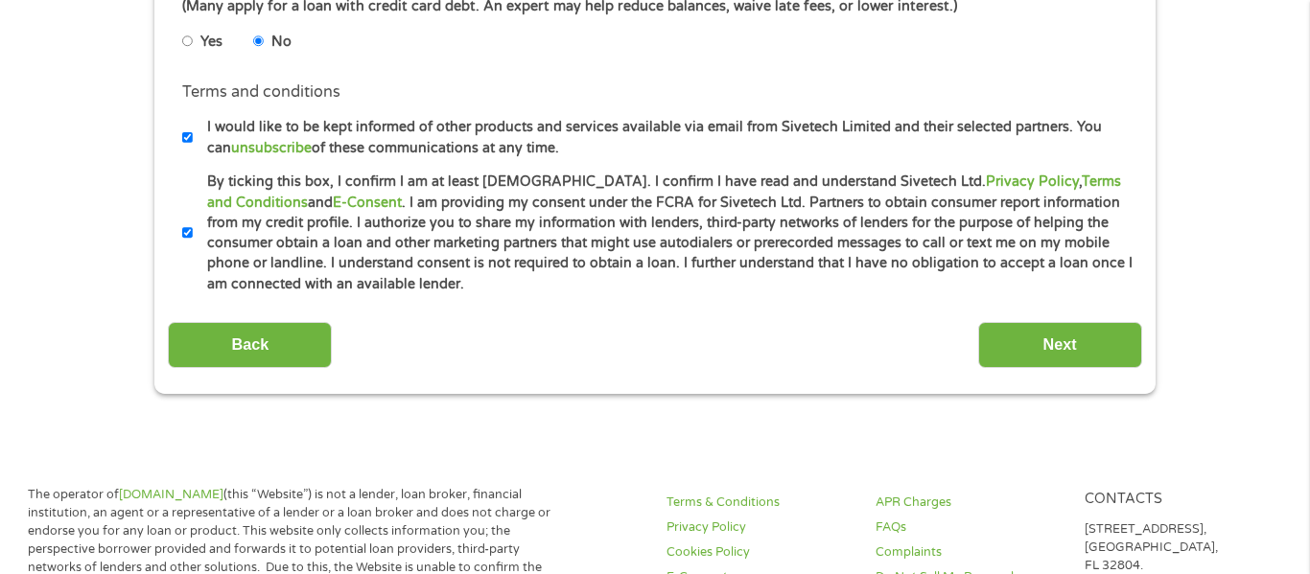
scroll to position [1165, 0]
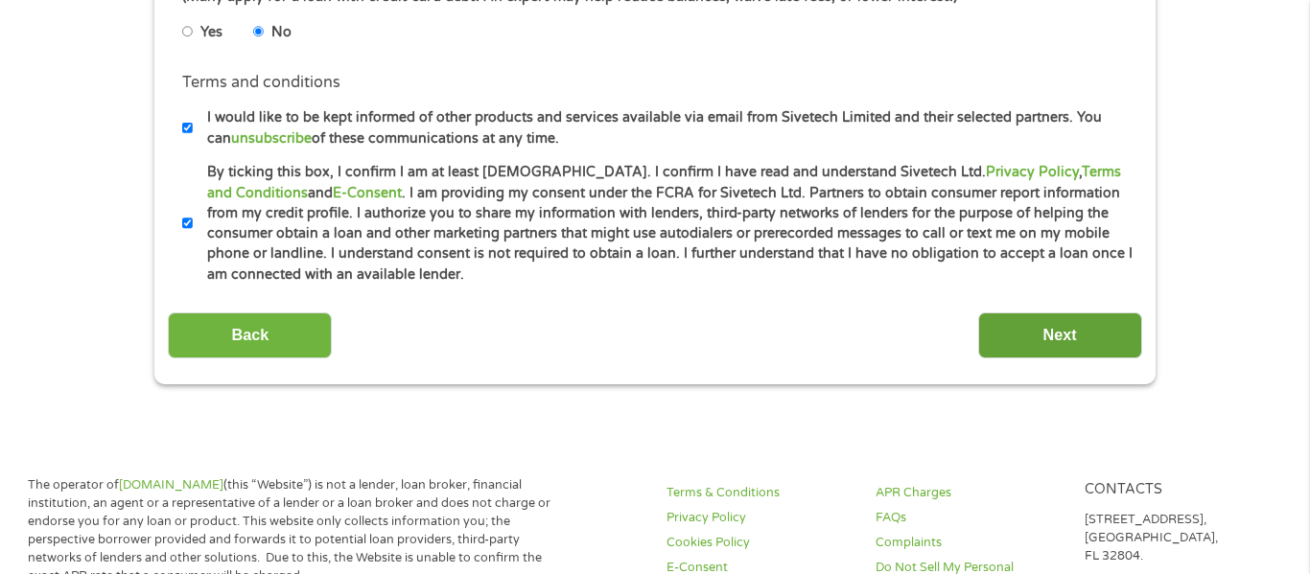
click at [1034, 341] on input "Next" at bounding box center [1060, 336] width 164 height 47
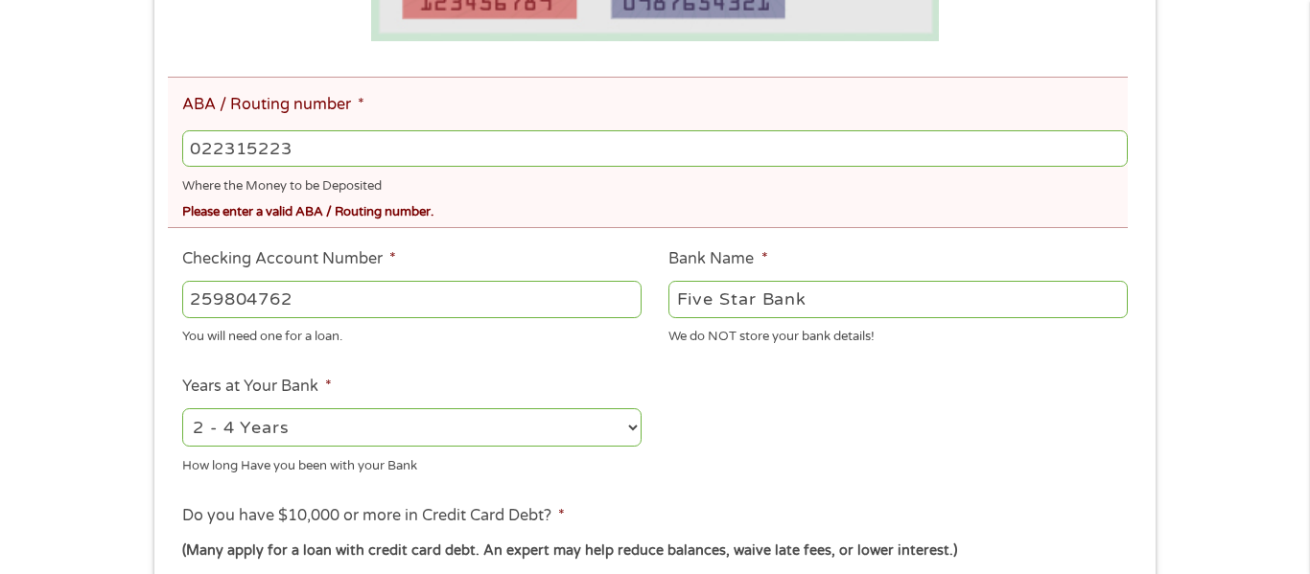
scroll to position [606, 0]
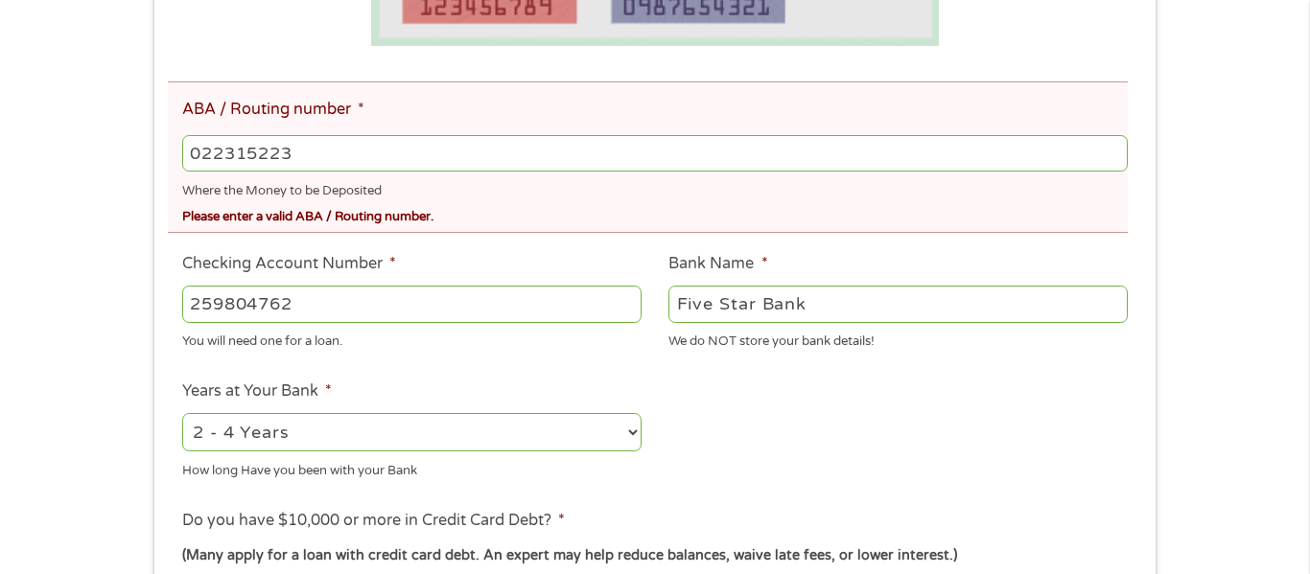
click at [927, 175] on div "Where the Money to be Deposited" at bounding box center [654, 188] width 945 height 26
click at [832, 141] on input "022315223" at bounding box center [654, 153] width 945 height 36
click at [200, 162] on input "022315223" at bounding box center [654, 153] width 945 height 36
type input "22315223"
click at [879, 174] on div "22315223" at bounding box center [654, 153] width 945 height 44
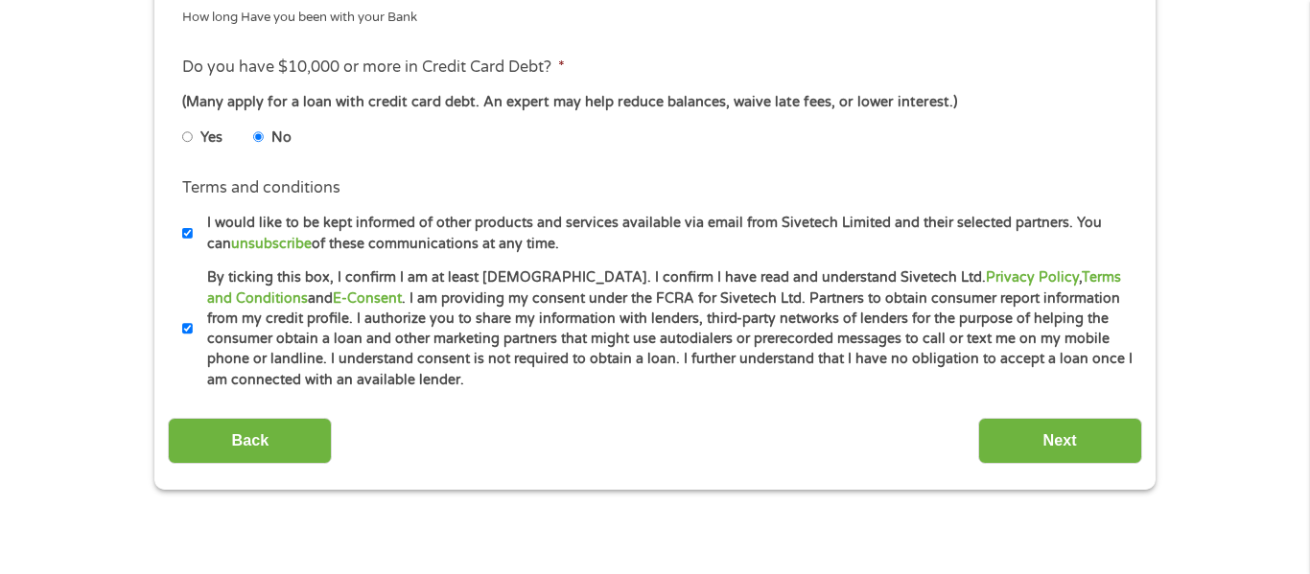
scroll to position [1069, 0]
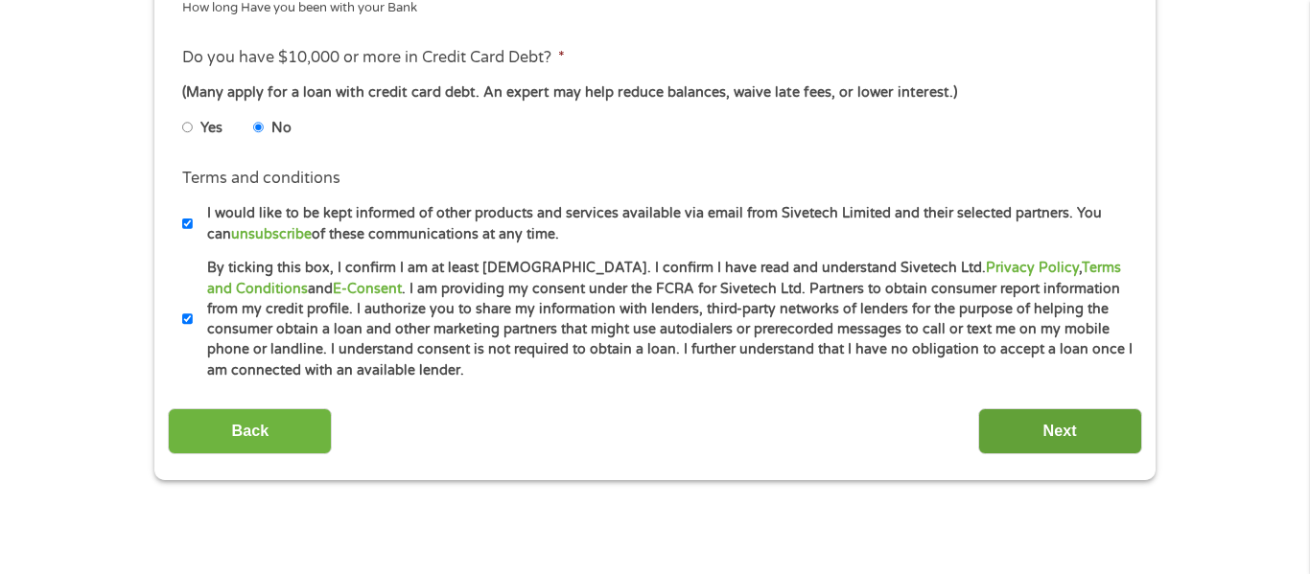
click at [1089, 423] on input "Next" at bounding box center [1060, 431] width 164 height 47
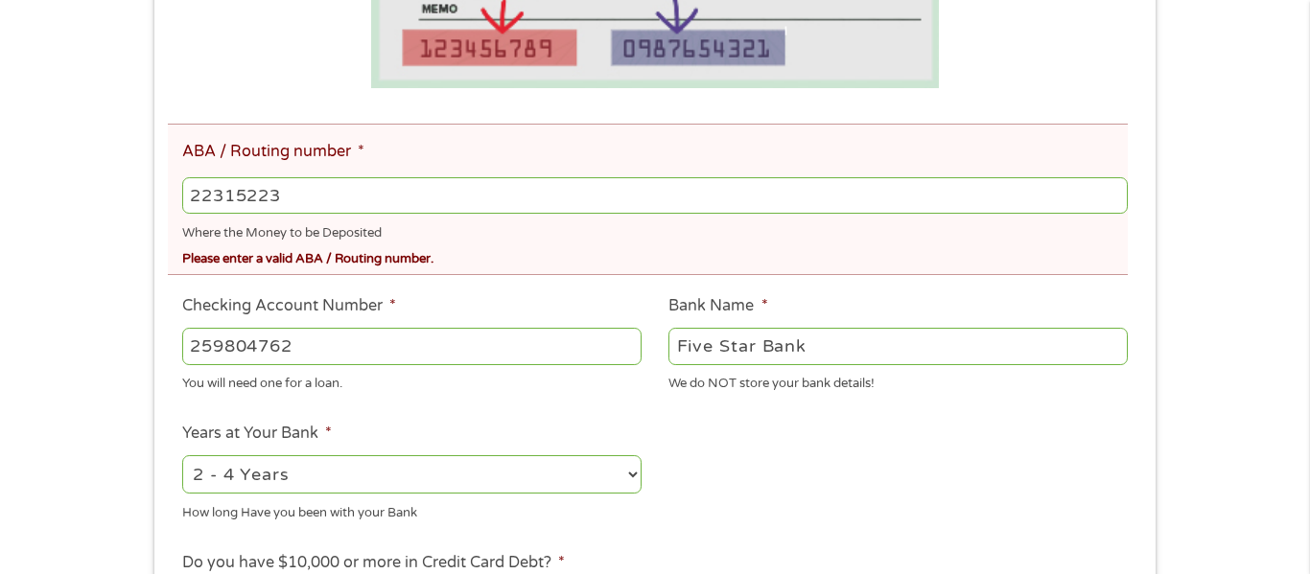
scroll to position [553, 0]
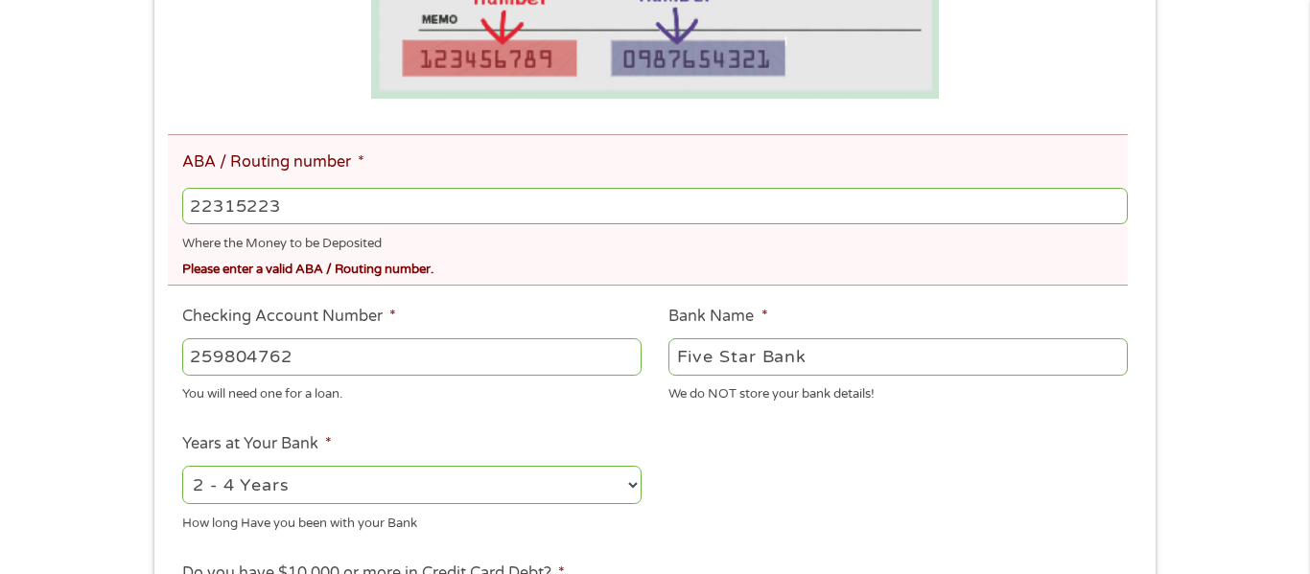
click at [192, 212] on input "22315223" at bounding box center [654, 206] width 945 height 36
type input "022315223"
